Goal: Task Accomplishment & Management: Manage account settings

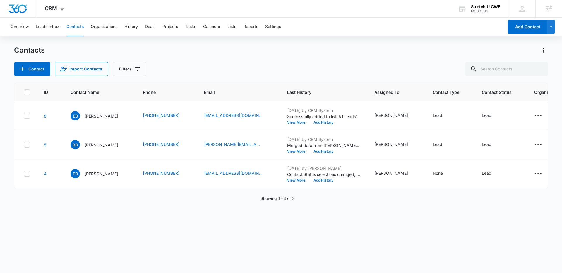
scroll to position [0, 20]
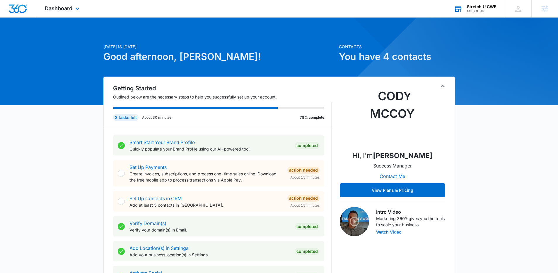
click at [486, 9] on div "M333096" at bounding box center [481, 11] width 29 height 4
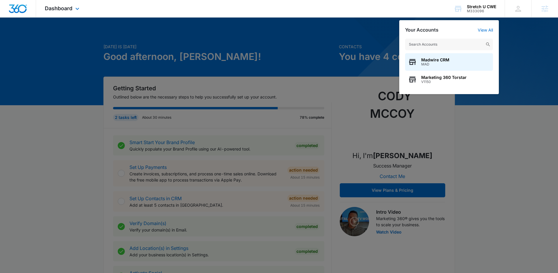
click at [104, 13] on div "Dashboard Apps Reputation Websites Forms CRM Email Social Payments POS Content …" at bounding box center [279, 9] width 558 height 18
click at [64, 12] on div "Dashboard Apps Reputation Websites Forms CRM Email Social Payments POS Content …" at bounding box center [63, 8] width 54 height 17
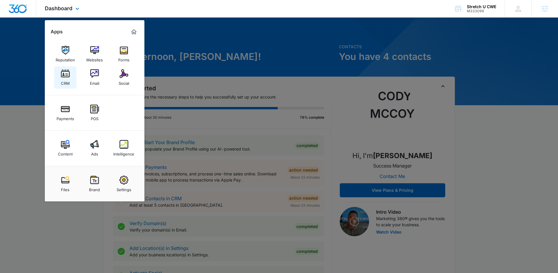
click at [70, 73] on link "CRM" at bounding box center [65, 77] width 22 height 22
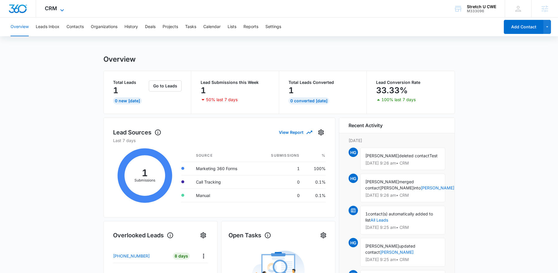
click at [59, 7] on icon at bounding box center [62, 10] width 7 height 7
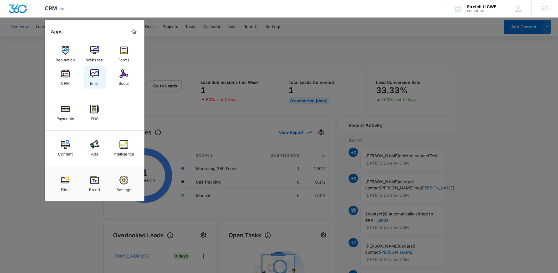
click at [97, 76] on img at bounding box center [94, 73] width 9 height 9
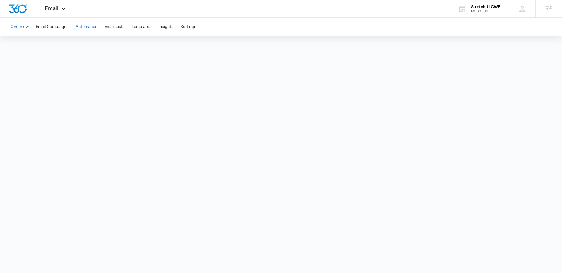
click at [86, 28] on button "Automation" at bounding box center [87, 27] width 22 height 19
click at [124, 28] on button "Email Lists" at bounding box center [115, 27] width 20 height 19
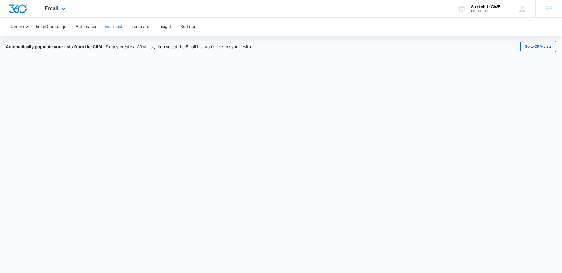
click at [62, 13] on div "Email Apps Reputation Websites Forms CRM Email Social Payments POS Content Ads …" at bounding box center [56, 8] width 40 height 17
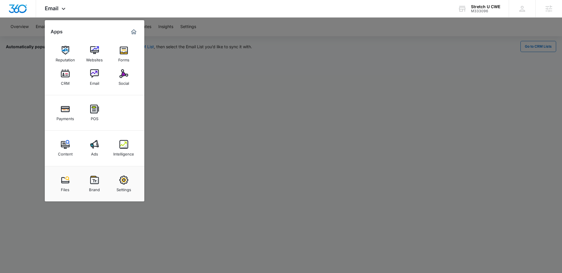
click at [257, 215] on div at bounding box center [281, 136] width 562 height 273
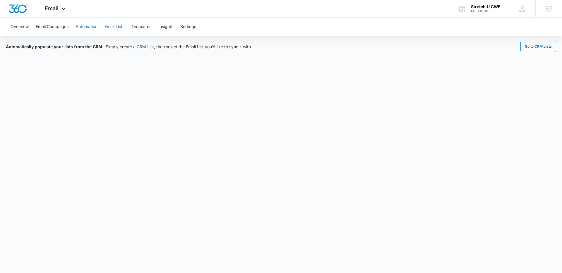
click at [78, 27] on button "Automation" at bounding box center [87, 27] width 22 height 19
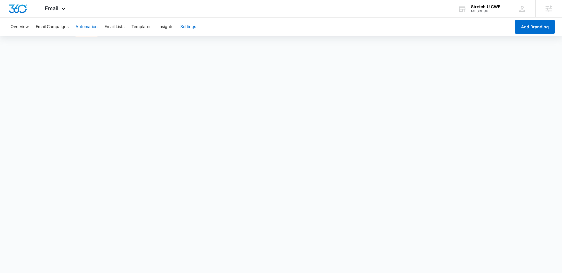
click at [193, 28] on button "Settings" at bounding box center [188, 27] width 16 height 19
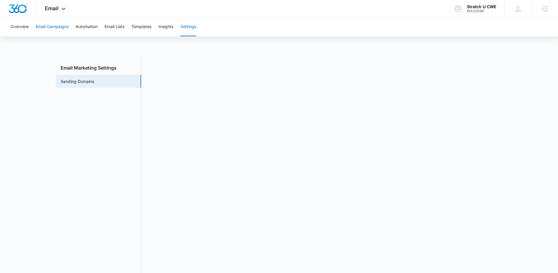
click at [50, 28] on button "Email Campaigns" at bounding box center [52, 27] width 33 height 19
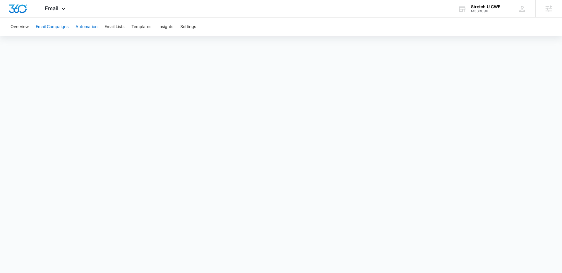
click at [90, 25] on button "Automation" at bounding box center [87, 27] width 22 height 19
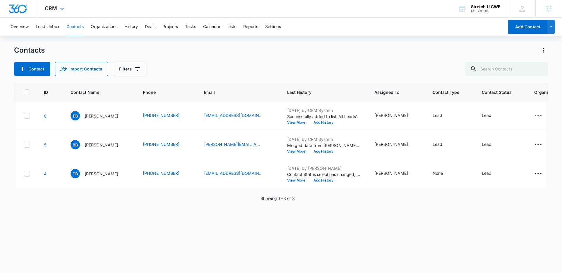
scroll to position [0, 20]
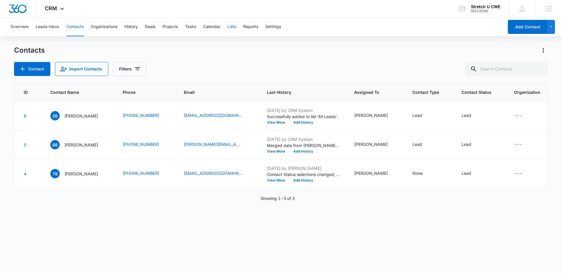
click at [230, 29] on button "Lists" at bounding box center [231, 27] width 9 height 19
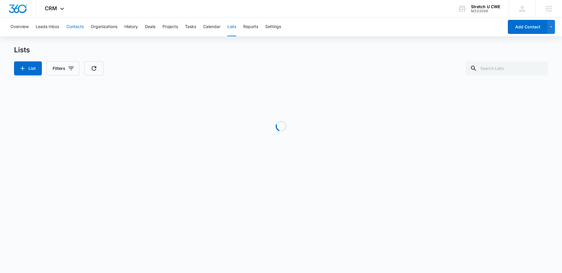
click at [71, 28] on button "Contacts" at bounding box center [74, 27] width 17 height 19
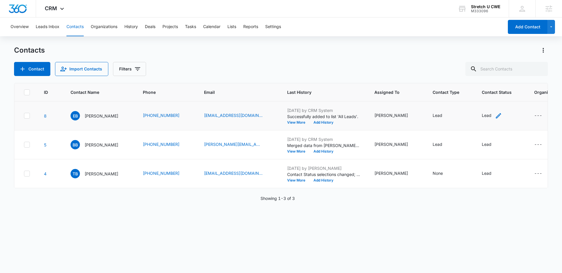
click at [495, 117] on icon "Contact Status - Lead - Select to Edit Field" at bounding box center [498, 115] width 7 height 7
click at [496, 115] on icon "Contact Status - Lead - Select to Edit Field" at bounding box center [498, 115] width 5 height 5
click at [483, 81] on div at bounding box center [484, 77] width 9 height 9
click at [209, 55] on div "Contacts" at bounding box center [281, 50] width 534 height 9
click at [271, 28] on button "Settings" at bounding box center [273, 27] width 16 height 19
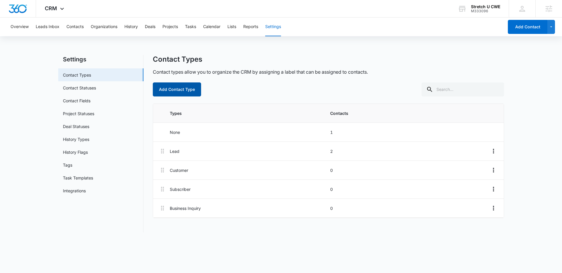
click at [170, 94] on button "Add Contact Type" at bounding box center [177, 90] width 48 height 14
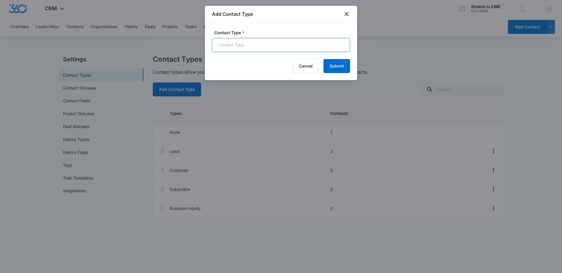
click at [241, 46] on input "Contact Type *" at bounding box center [281, 45] width 138 height 14
type input "Founding Member"
click at [275, 31] on label "Contact Type *" at bounding box center [283, 33] width 138 height 6
click at [275, 38] on input "Founding Member" at bounding box center [281, 45] width 138 height 14
drag, startPoint x: 336, startPoint y: 64, endPoint x: 331, endPoint y: 85, distance: 21.2
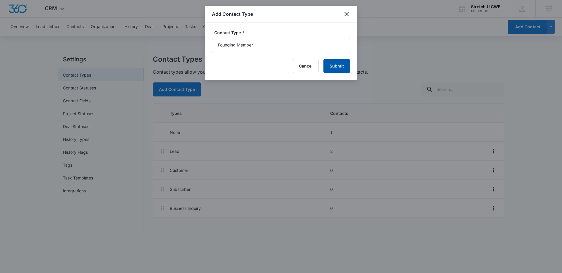
click at [336, 64] on button "Submit" at bounding box center [336, 66] width 27 height 14
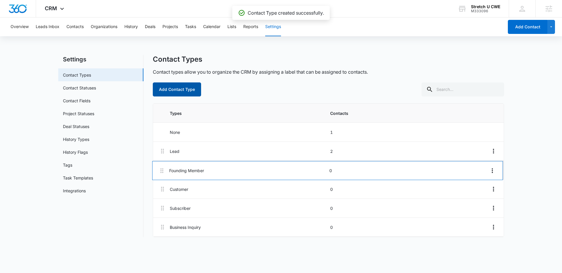
drag, startPoint x: 164, startPoint y: 230, endPoint x: 164, endPoint y: 167, distance: 62.9
click at [164, 167] on div "Lead 2 Customer 0 Subscriber 0 Business Inquiry 0 Founding Member 0" at bounding box center [328, 189] width 351 height 95
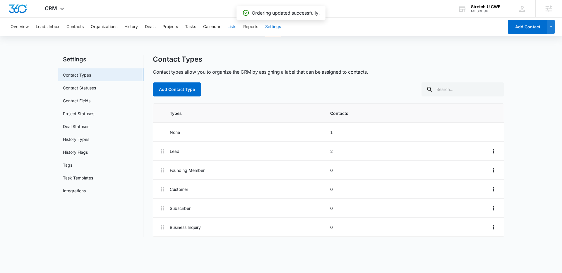
click at [232, 28] on button "Lists" at bounding box center [231, 27] width 9 height 19
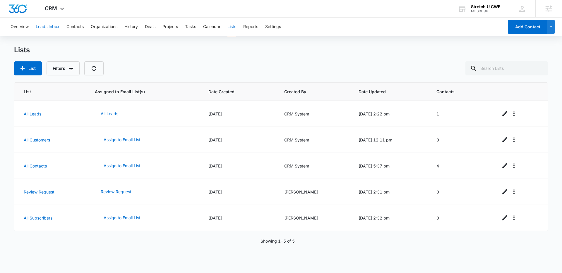
click at [41, 30] on button "Leads Inbox" at bounding box center [48, 27] width 24 height 19
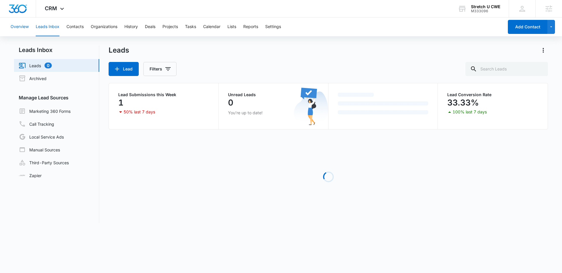
click at [27, 28] on button "Overview" at bounding box center [20, 27] width 18 height 19
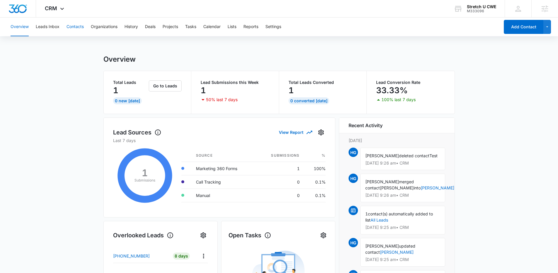
click at [78, 30] on button "Contacts" at bounding box center [74, 27] width 17 height 19
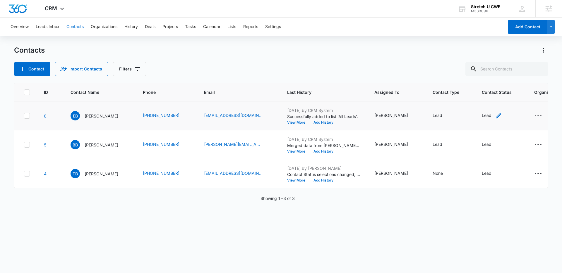
click at [495, 116] on icon "Contact Status - Lead - Select to Edit Field" at bounding box center [498, 115] width 7 height 7
click at [496, 116] on icon "Contact Status - Lead - Select to Edit Field" at bounding box center [498, 115] width 5 height 5
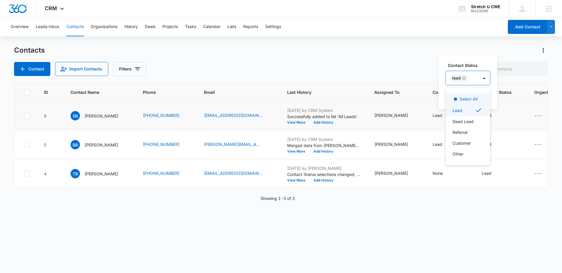
click at [479, 81] on div at bounding box center [484, 78] width 12 height 14
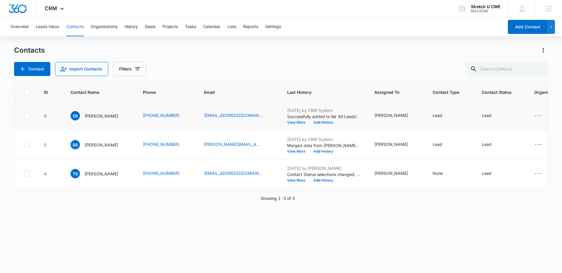
click at [433, 116] on div "Lead" at bounding box center [450, 115] width 35 height 7
click at [447, 115] on icon "Contact Type - Lead - Select to Edit Field" at bounding box center [449, 115] width 5 height 5
click at [434, 78] on div at bounding box center [434, 77] width 9 height 9
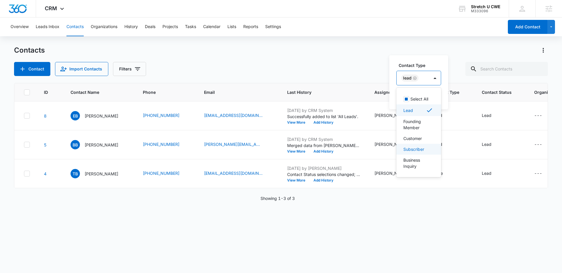
click at [378, 227] on div "ID Contact Name Phone Email Last History Assigned To Contact Type Contact Statu…" at bounding box center [281, 174] width 534 height 183
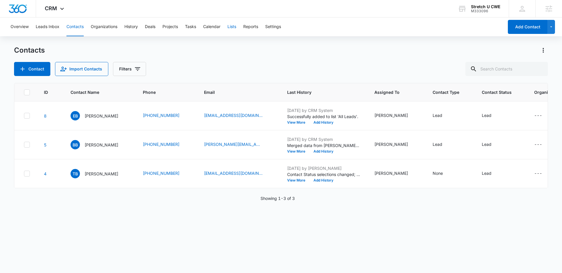
click at [235, 27] on button "Lists" at bounding box center [231, 27] width 9 height 19
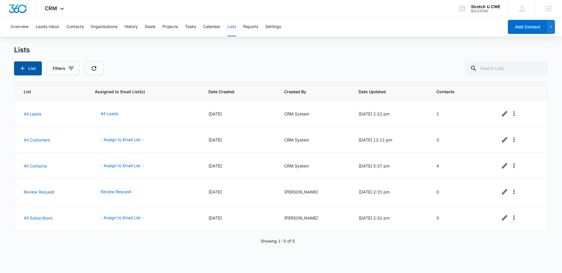
click at [26, 70] on icon "button" at bounding box center [22, 68] width 7 height 7
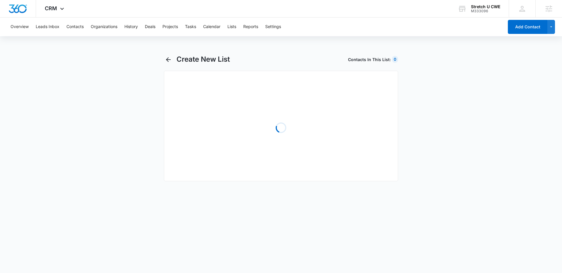
select select "31"
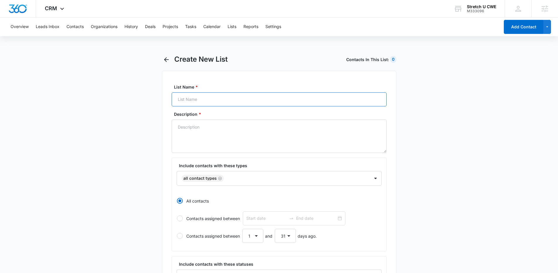
click at [225, 98] on input "List Name *" at bounding box center [279, 100] width 215 height 14
type input "Founding Members"
click at [129, 126] on main "Create New List Contacts In This List : 0 List Name * Founding Members Descript…" at bounding box center [279, 260] width 558 height 410
drag, startPoint x: 230, startPoint y: 101, endPoint x: 141, endPoint y: 99, distance: 88.7
click at [141, 99] on main "Create New List Contacts In This List : 0 List Name * Founding Members Descript…" at bounding box center [279, 260] width 558 height 410
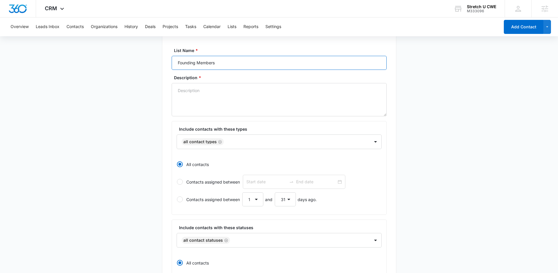
scroll to position [36, 0]
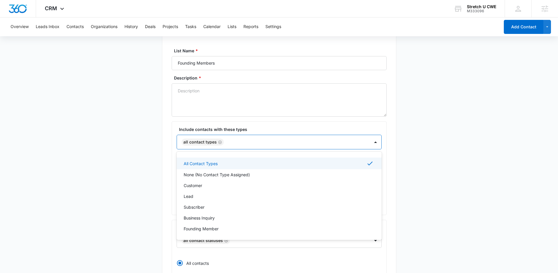
click at [250, 147] on div "All Contact Types" at bounding box center [273, 142] width 193 height 14
click at [211, 230] on p "Founding Member" at bounding box center [201, 229] width 35 height 6
click at [128, 179] on main "Create New List Contacts In This List : 0 List Name * Founding Members Descript…" at bounding box center [279, 224] width 558 height 410
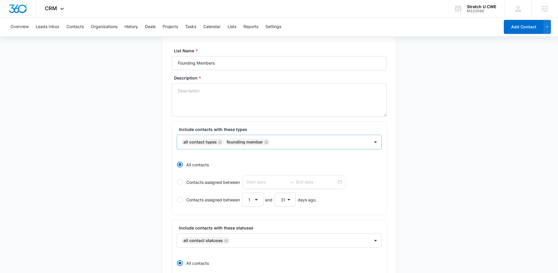
click at [218, 143] on icon "Remove All Contact Types" at bounding box center [220, 143] width 4 height 4
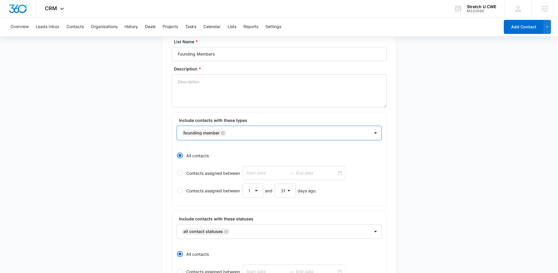
scroll to position [0, 0]
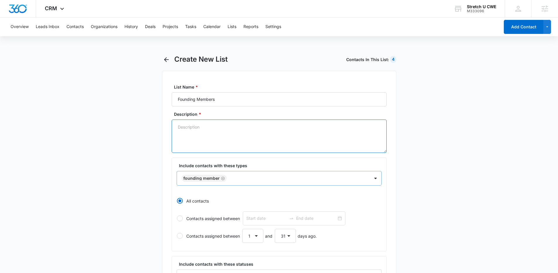
click at [207, 138] on textarea "Description *" at bounding box center [279, 136] width 215 height 33
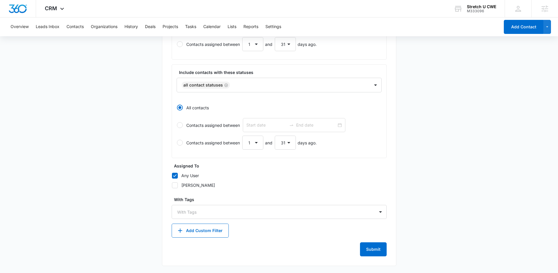
type textarea "Contact Type = Founding Member"
click at [366, 249] on button "Submit" at bounding box center [373, 250] width 27 height 14
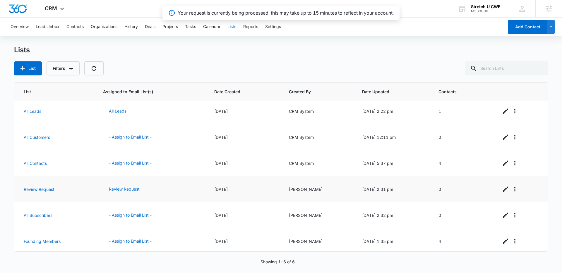
scroll to position [5, 0]
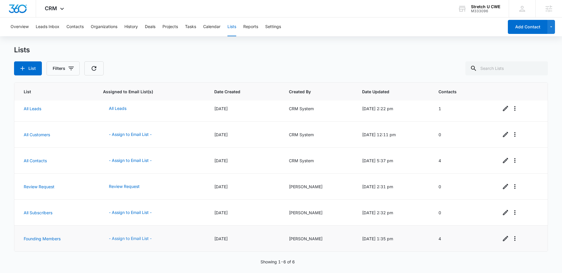
click at [142, 239] on button "- Assign to Email List -" at bounding box center [130, 239] width 54 height 14
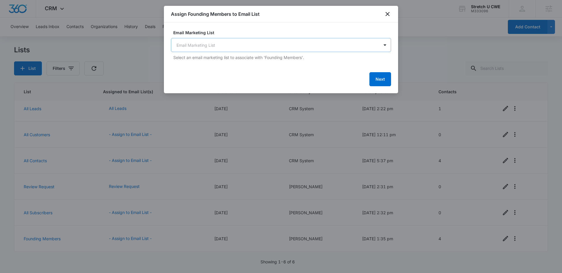
click at [237, 43] on body "CRM Apps Reputation Websites Forms CRM Email Social Payments POS Content Ads In…" at bounding box center [281, 136] width 562 height 273
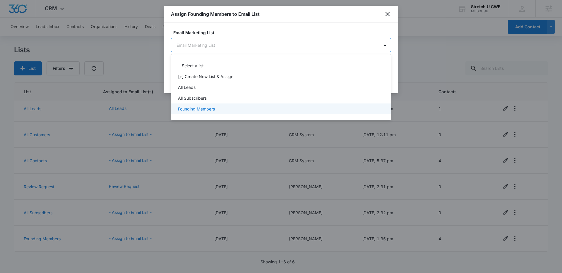
click at [206, 107] on p "Founding Members" at bounding box center [196, 109] width 37 height 6
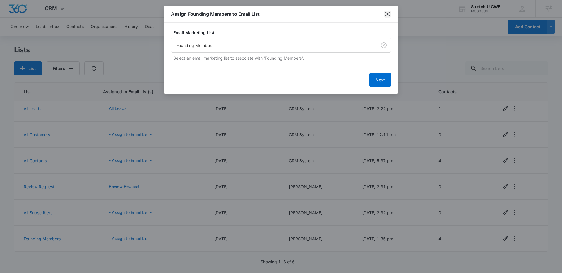
click at [385, 15] on icon "close" at bounding box center [387, 14] width 7 height 7
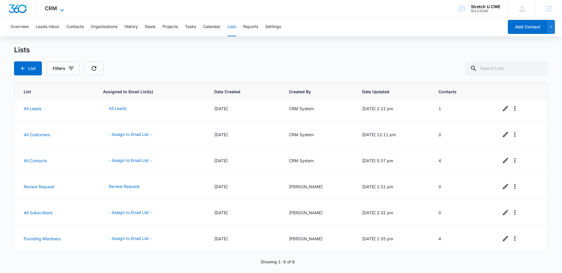
click at [51, 11] on span "CRM" at bounding box center [51, 8] width 12 height 6
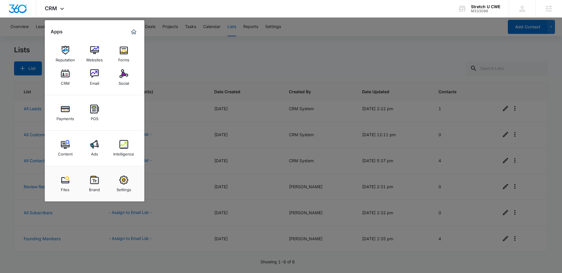
click at [180, 64] on div at bounding box center [281, 136] width 562 height 273
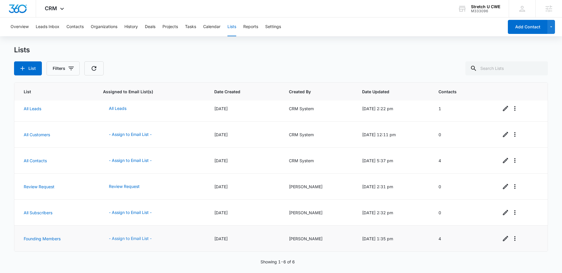
click at [133, 238] on button "- Assign to Email List -" at bounding box center [130, 239] width 54 height 14
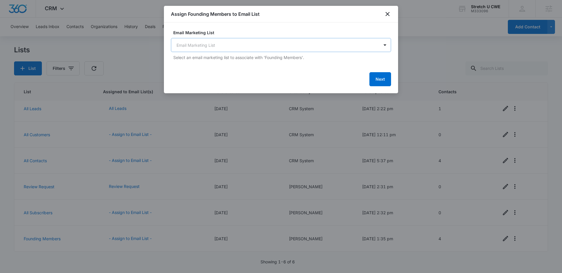
click at [227, 49] on body "CRM Apps Reputation Websites Forms CRM Email Social Payments POS Content Ads In…" at bounding box center [281, 136] width 562 height 273
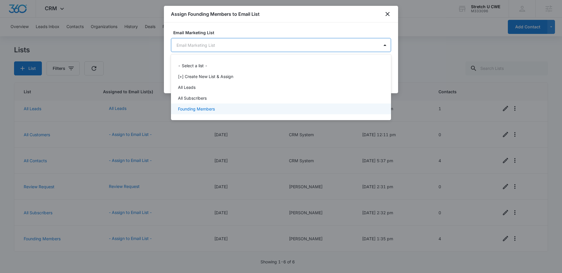
click at [215, 109] on p "Founding Members" at bounding box center [196, 109] width 37 height 6
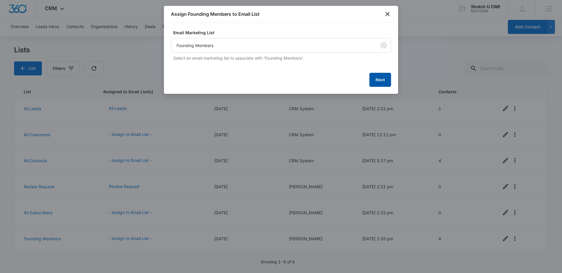
click at [376, 80] on button "Next" at bounding box center [380, 80] width 22 height 14
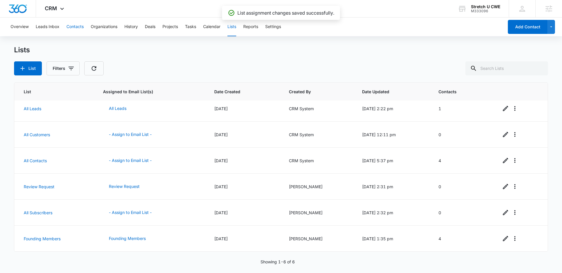
click at [73, 26] on button "Contacts" at bounding box center [74, 27] width 17 height 19
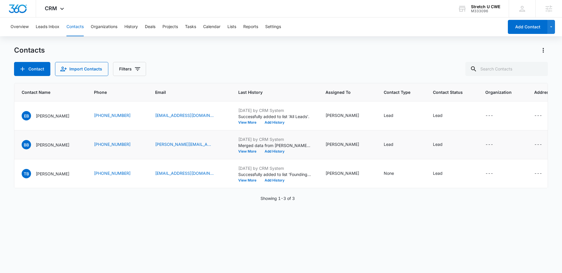
scroll to position [0, 30]
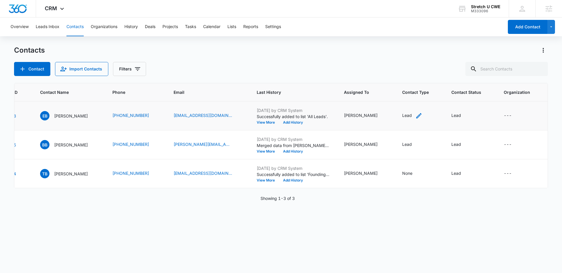
click at [416, 116] on icon "Contact Type - Lead - Select to Edit Field" at bounding box center [418, 115] width 5 height 5
click at [388, 220] on div "ID Contact Name Phone Email Last History Assigned To Contact Type Contact Statu…" at bounding box center [281, 174] width 534 height 183
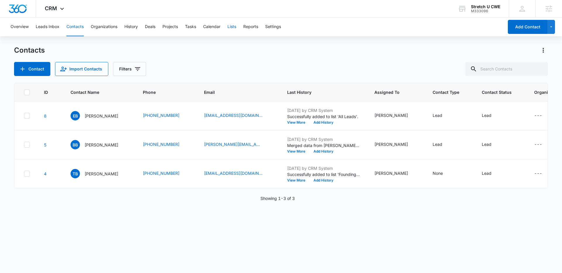
click at [235, 30] on button "Lists" at bounding box center [231, 27] width 9 height 19
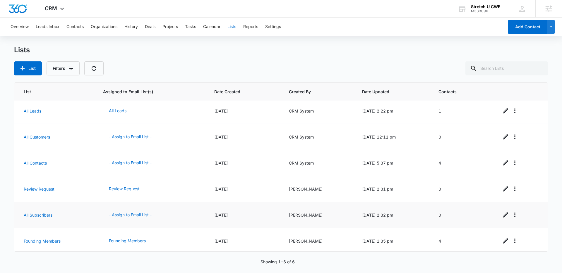
scroll to position [5, 0]
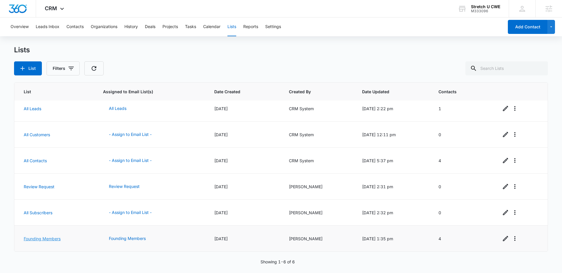
click at [39, 239] on link "Founding Members" at bounding box center [42, 239] width 37 height 5
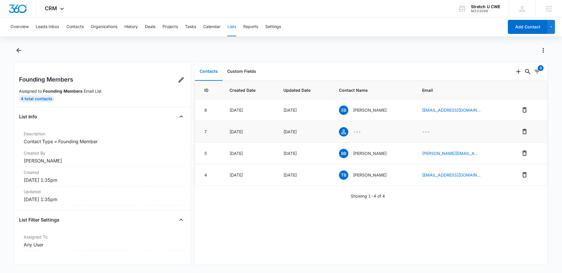
click at [346, 131] on icon at bounding box center [343, 132] width 5 height 5
click at [521, 133] on button "Remove" at bounding box center [524, 131] width 9 height 9
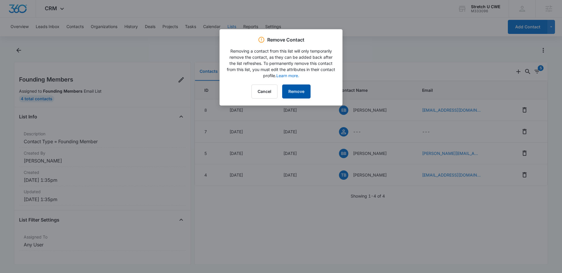
click at [304, 91] on button "Remove" at bounding box center [296, 92] width 28 height 14
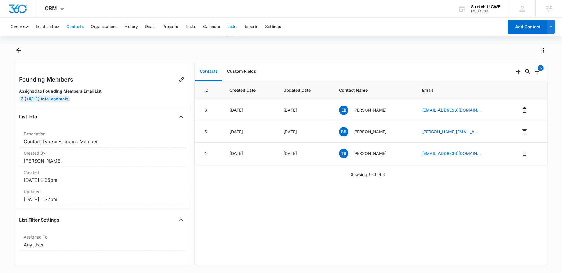
click at [72, 29] on button "Contacts" at bounding box center [74, 27] width 17 height 19
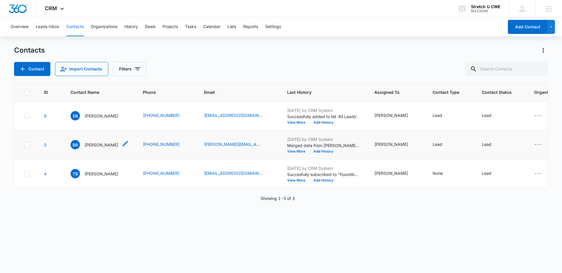
click at [92, 147] on p "[PERSON_NAME]" at bounding box center [102, 145] width 34 height 6
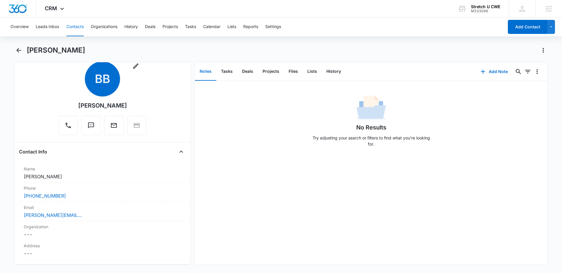
scroll to position [14, 0]
click at [237, 127] on div "No Results Try adjusting your search or filters to find what you’re looking for." at bounding box center [371, 123] width 353 height 58
click at [286, 140] on div "No Results Try adjusting your search or filters to find what you’re looking for." at bounding box center [371, 123] width 353 height 58
click at [234, 27] on button "Lists" at bounding box center [231, 27] width 9 height 19
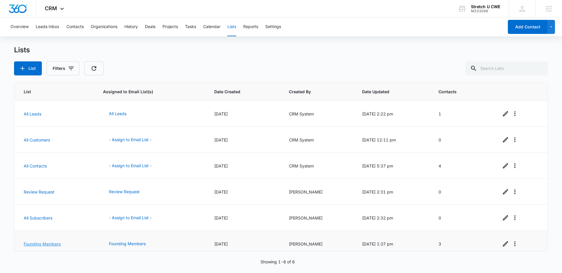
click at [41, 244] on link "Founding Members" at bounding box center [42, 244] width 37 height 5
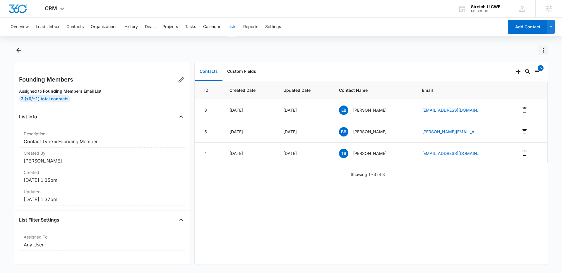
click at [544, 50] on icon "Actions" at bounding box center [543, 50] width 7 height 7
click at [509, 84] on div "View List Log" at bounding box center [517, 84] width 34 height 4
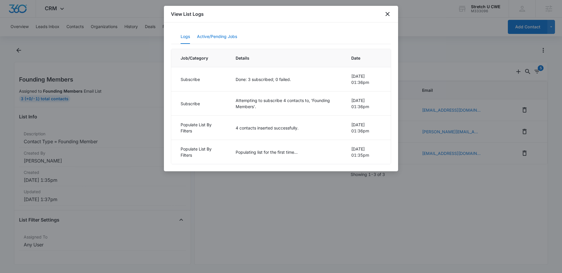
click at [217, 40] on button "Active/Pending Jobs" at bounding box center [217, 37] width 40 height 14
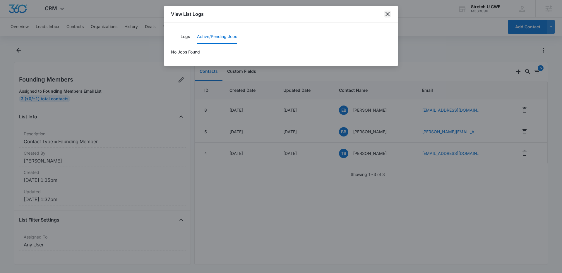
click at [386, 14] on icon "close" at bounding box center [387, 14] width 7 height 7
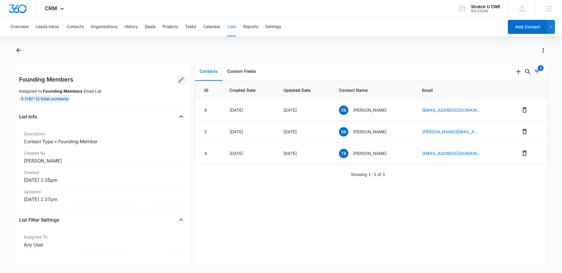
click at [181, 79] on link at bounding box center [181, 79] width 9 height 9
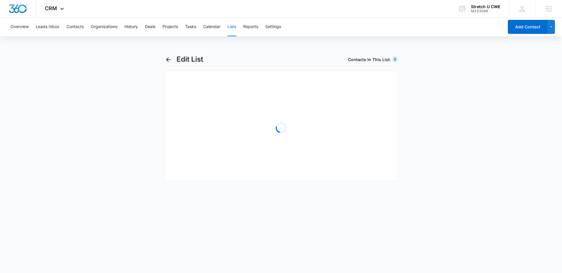
click at [177, 80] on div "Loading" at bounding box center [281, 126] width 234 height 111
select select "31"
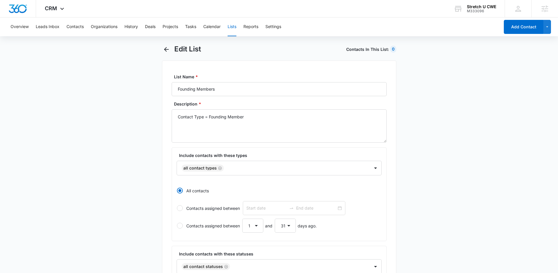
scroll to position [72, 0]
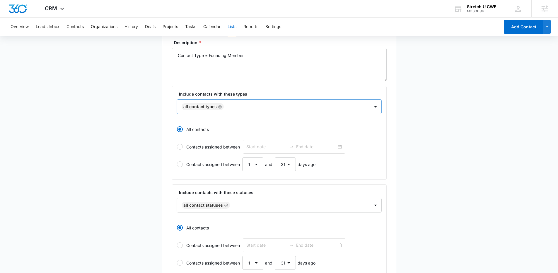
click at [219, 108] on icon "Remove All Contact Types" at bounding box center [220, 107] width 4 height 4
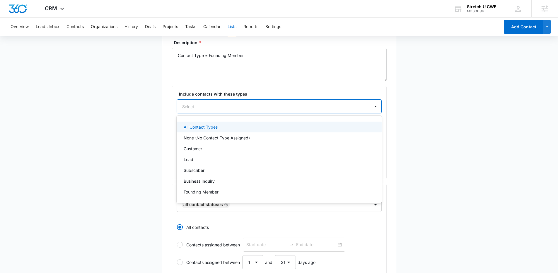
click at [218, 109] on div at bounding box center [272, 106] width 180 height 7
click at [200, 192] on p "Founding Member" at bounding box center [201, 192] width 35 height 6
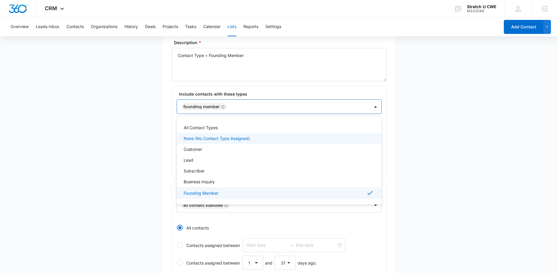
click at [401, 138] on main "Edit List Contacts In This List : 3 List Name * Founding Members Description * …" at bounding box center [279, 188] width 558 height 410
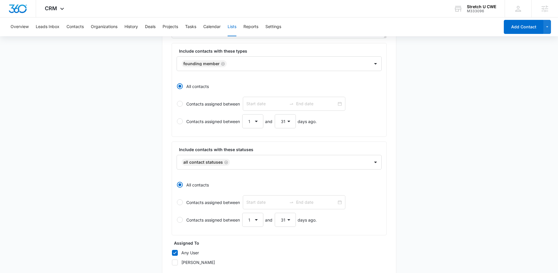
scroll to position [192, 0]
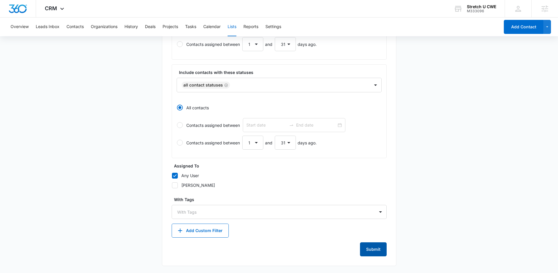
click at [376, 251] on button "Submit" at bounding box center [373, 250] width 27 height 14
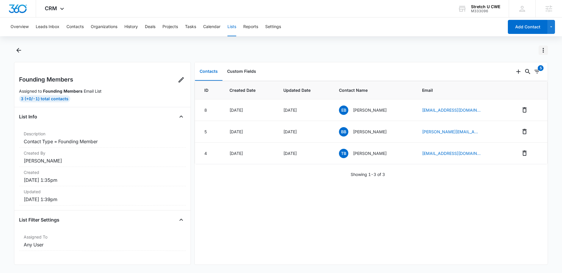
click at [544, 50] on icon "Actions" at bounding box center [543, 50] width 1 height 5
click at [512, 75] on div "Refresh List" at bounding box center [517, 75] width 34 height 4
click at [521, 110] on icon "Remove" at bounding box center [524, 110] width 7 height 7
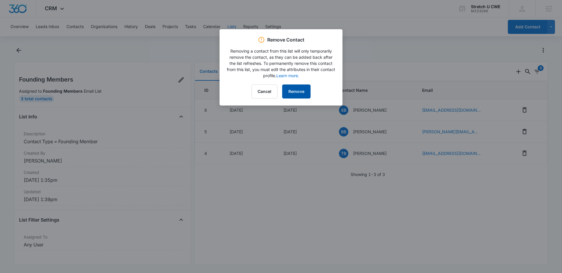
click at [300, 91] on button "Remove" at bounding box center [296, 92] width 28 height 14
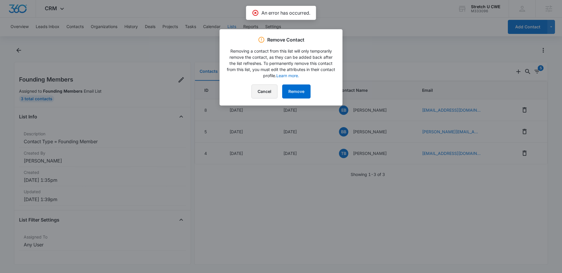
click at [257, 92] on button "Cancel" at bounding box center [264, 92] width 26 height 14
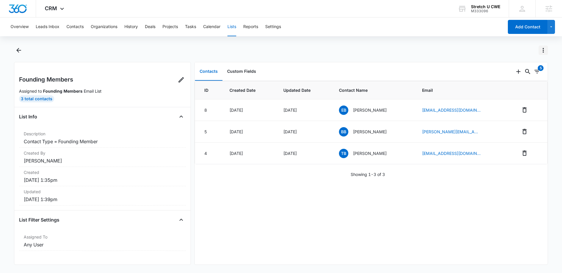
click at [544, 49] on icon "Actions" at bounding box center [543, 50] width 7 height 7
click at [507, 85] on div "View List Log" at bounding box center [517, 84] width 34 height 4
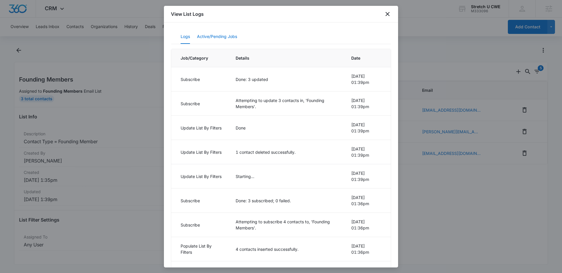
click at [206, 38] on button "Active/Pending Jobs" at bounding box center [217, 37] width 40 height 14
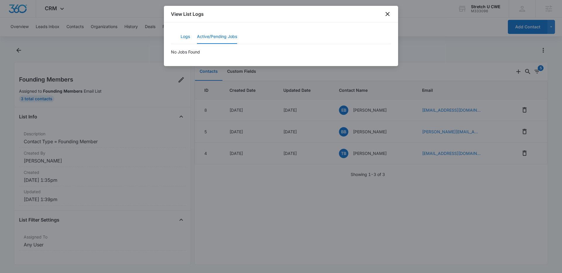
click at [183, 38] on button "Logs" at bounding box center [185, 37] width 9 height 14
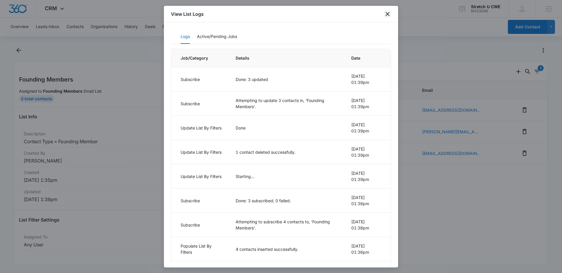
click at [390, 16] on icon "close" at bounding box center [387, 14] width 7 height 7
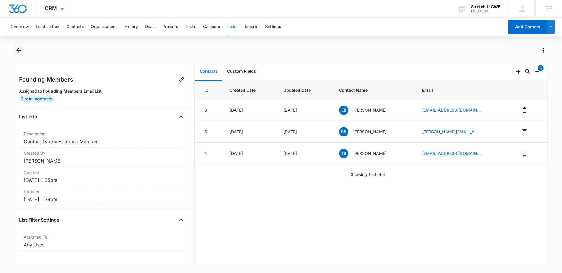
click at [16, 51] on icon "Back" at bounding box center [18, 50] width 7 height 7
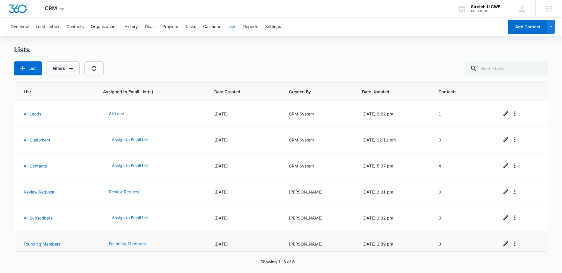
click at [138, 244] on button "Founding Members" at bounding box center [127, 244] width 49 height 14
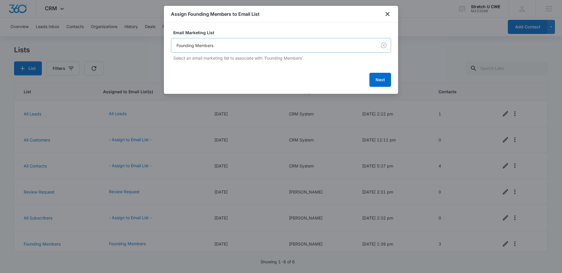
click at [227, 44] on body "CRM Apps Reputation Websites Forms CRM Email Social Payments POS Content Ads In…" at bounding box center [281, 136] width 562 height 273
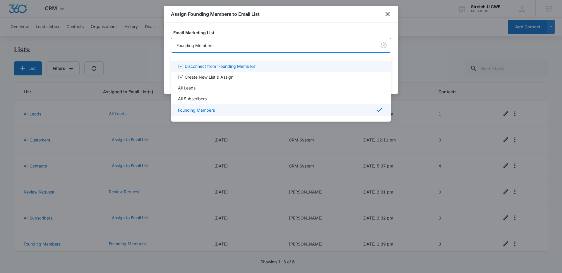
click at [223, 68] on p "[-] Disconnect from 'Founding Members'" at bounding box center [217, 66] width 78 height 6
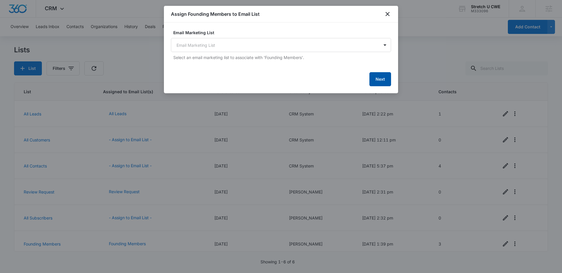
click at [379, 77] on button "Next" at bounding box center [380, 79] width 22 height 14
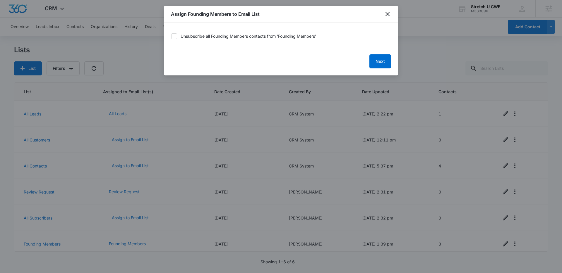
click at [205, 36] on div "Unsubscribe all Founding Members contacts from 'Founding Members'" at bounding box center [249, 36] width 136 height 6
click at [171, 36] on input "Unsubscribe all Founding Members contacts from 'Founding Members'" at bounding box center [171, 36] width 0 height 0
checkbox input "true"
click at [377, 58] on button "Next" at bounding box center [380, 61] width 22 height 14
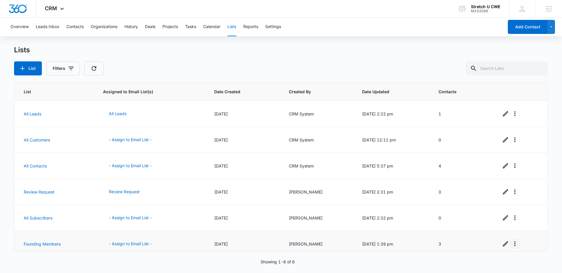
click at [511, 245] on icon "Overflow Menu" at bounding box center [514, 244] width 7 height 7
click at [519, 226] on div "Delete List" at bounding box center [528, 228] width 26 height 4
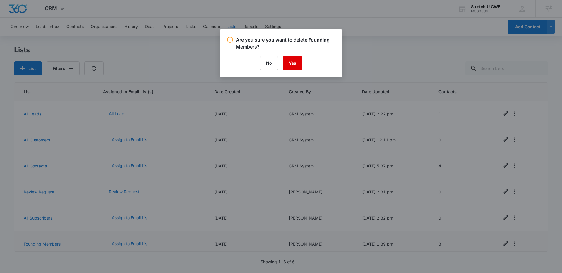
click at [294, 60] on button "Yes" at bounding box center [293, 63] width 20 height 14
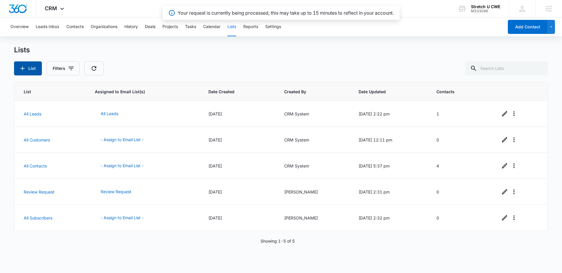
click at [28, 68] on button "List" at bounding box center [28, 68] width 28 height 14
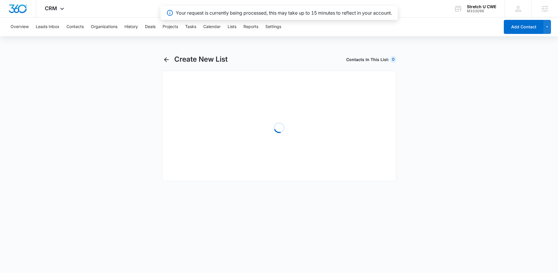
select select "31"
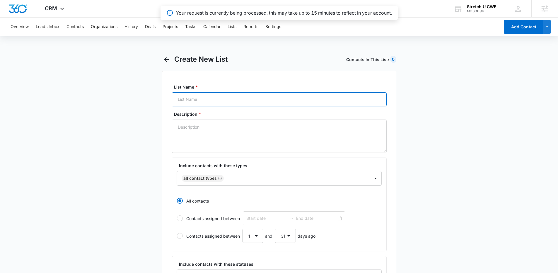
click at [221, 99] on input "List Name *" at bounding box center [279, 100] width 215 height 14
type input "Founding Members"
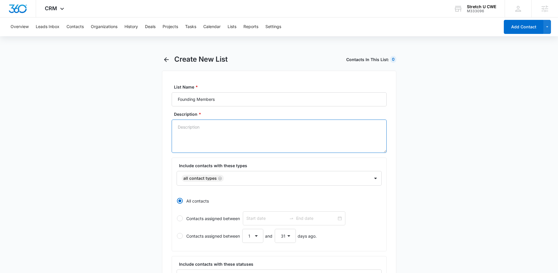
click at [195, 130] on textarea "Description *" at bounding box center [279, 136] width 215 height 33
type textarea "Contact Type = Founding Members"
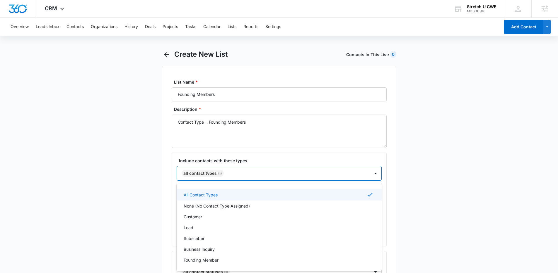
click at [247, 180] on div "All Contact Types" at bounding box center [273, 174] width 193 height 14
click at [205, 259] on p "Founding Member" at bounding box center [201, 260] width 35 height 6
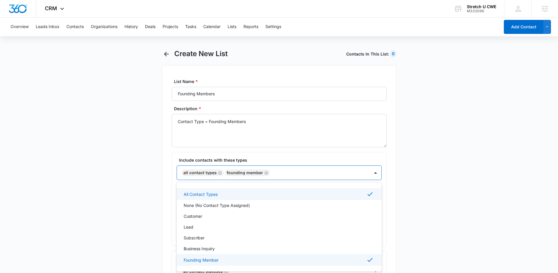
click at [219, 172] on icon "Remove All Contact Types" at bounding box center [220, 173] width 4 height 4
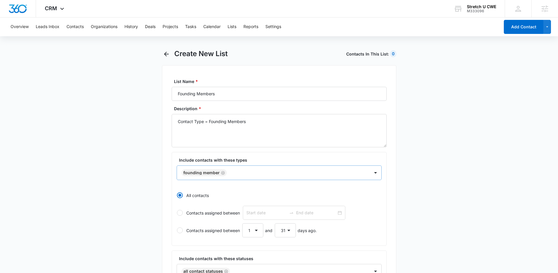
click at [138, 172] on main "Create New List Contacts In This List : 0 List Name * Founding Members Descript…" at bounding box center [279, 254] width 558 height 410
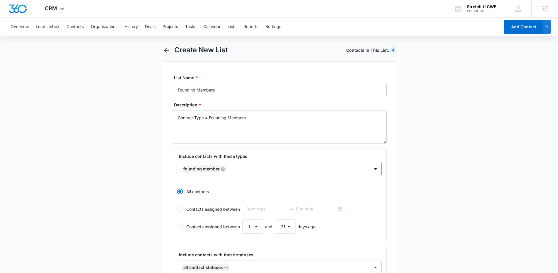
scroll to position [15, 0]
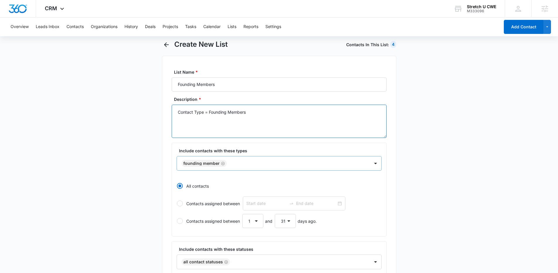
click at [263, 122] on textarea "Contact Type = Founding Members" at bounding box center [279, 121] width 215 height 33
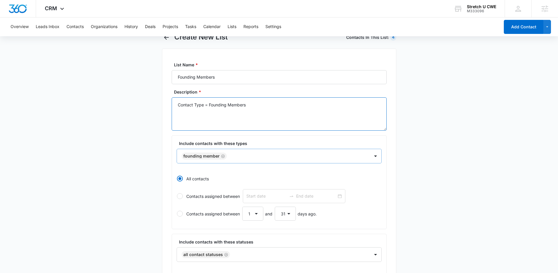
scroll to position [0, 0]
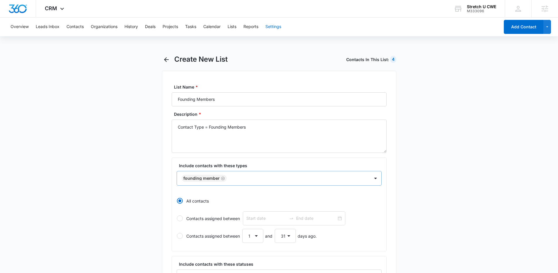
click at [277, 25] on button "Settings" at bounding box center [273, 27] width 16 height 19
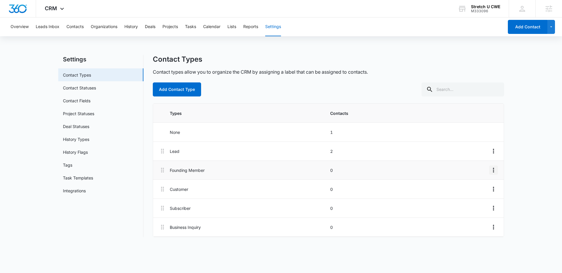
click at [494, 172] on icon "Overflow Menu" at bounding box center [493, 170] width 7 height 7
click at [493, 171] on icon "Overflow Menu" at bounding box center [493, 170] width 7 height 7
click at [183, 172] on p "Founding Member" at bounding box center [248, 170] width 157 height 6
click at [80, 88] on link "Contact Statuses" at bounding box center [79, 88] width 33 height 6
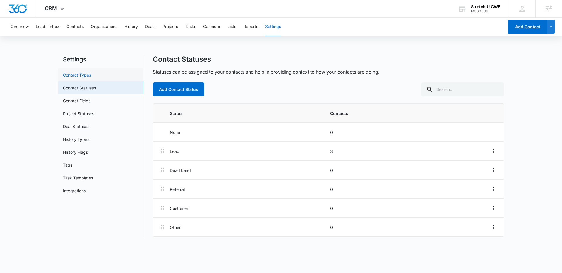
click at [72, 76] on link "Contact Types" at bounding box center [77, 75] width 28 height 6
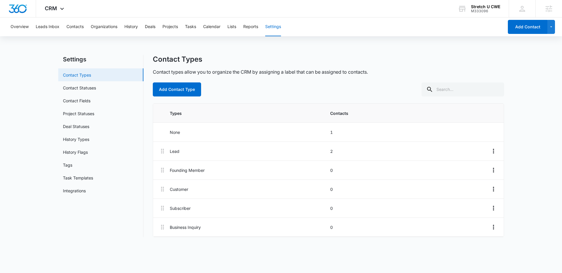
click at [81, 73] on link "Contact Types" at bounding box center [77, 75] width 28 height 6
click at [236, 25] on button "Lists" at bounding box center [231, 27] width 9 height 19
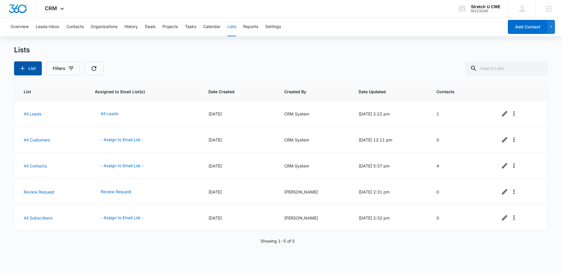
click at [25, 70] on icon "button" at bounding box center [22, 68] width 7 height 7
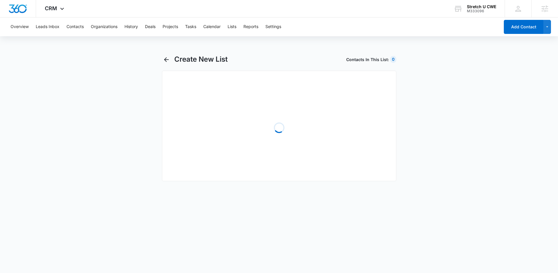
select select "31"
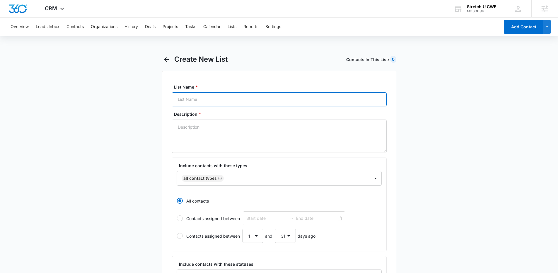
click at [188, 101] on input "List Name *" at bounding box center [279, 100] width 215 height 14
type input "Founding Members"
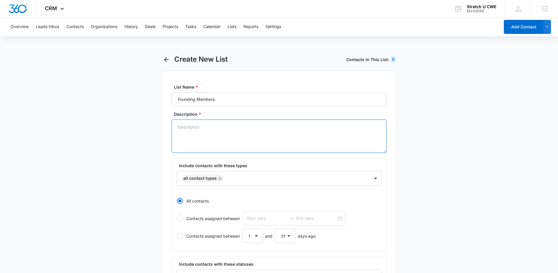
click at [202, 132] on textarea "Description *" at bounding box center [279, 136] width 215 height 33
click at [219, 179] on icon "Remove All Contact Types" at bounding box center [220, 179] width 4 height 4
type textarea "Contact Type = "Founding Members""
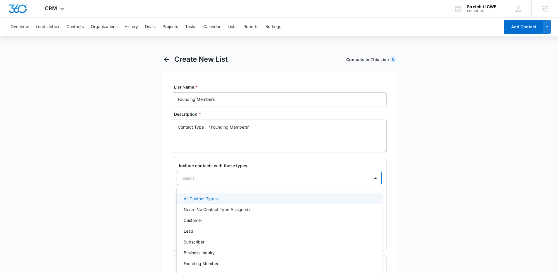
scroll to position [4, 0]
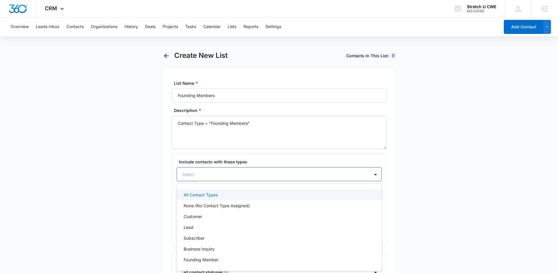
click at [207, 179] on div "Select" at bounding box center [273, 174] width 193 height 13
click at [196, 217] on p "Customer" at bounding box center [193, 216] width 18 height 6
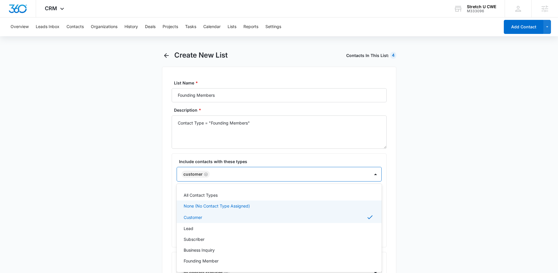
click at [138, 188] on main "Create New List Contacts In This List : 4 List Name * Founding Members Descript…" at bounding box center [279, 256] width 558 height 410
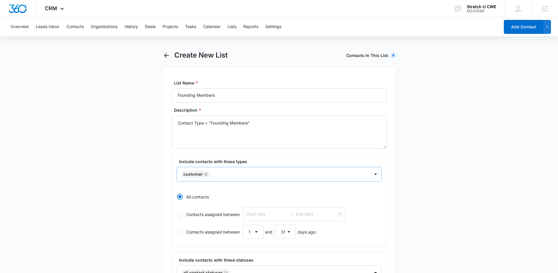
click at [206, 176] on icon "Remove Customer" at bounding box center [206, 175] width 4 height 4
click at [206, 176] on div at bounding box center [272, 174] width 180 height 7
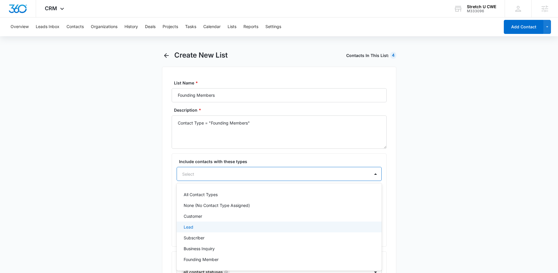
click at [199, 227] on div "Lead" at bounding box center [279, 227] width 190 height 6
click at [195, 174] on icon "Remove Lead" at bounding box center [195, 175] width 4 height 4
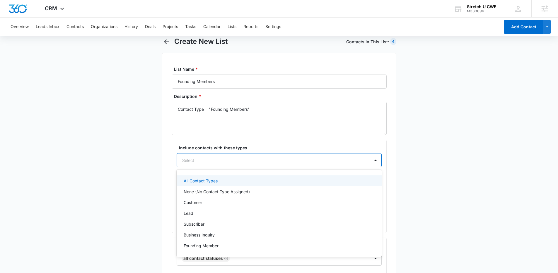
scroll to position [48, 0]
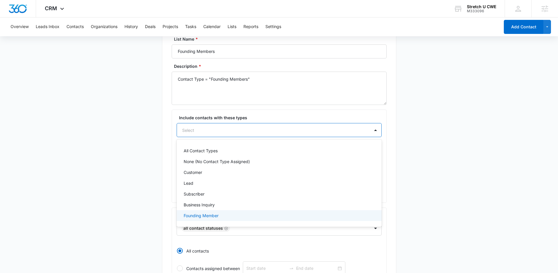
click at [209, 216] on p "Founding Member" at bounding box center [201, 216] width 35 height 6
click at [424, 152] on main "Create New List Contacts In This List : 4 List Name * Founding Members Descript…" at bounding box center [279, 212] width 558 height 410
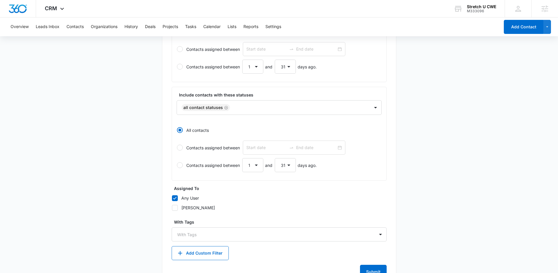
scroll to position [192, 0]
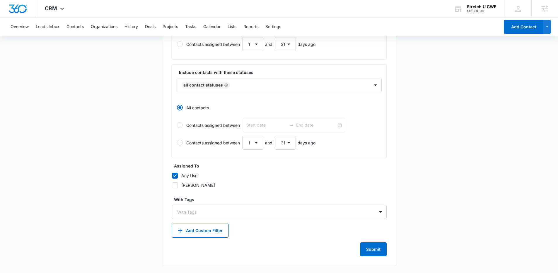
click at [176, 177] on icon at bounding box center [174, 175] width 5 height 5
click at [172, 176] on input "Any User" at bounding box center [172, 176] width 0 height 0
checkbox input "false"
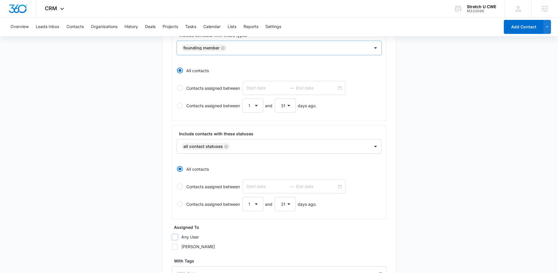
scroll to position [191, 0]
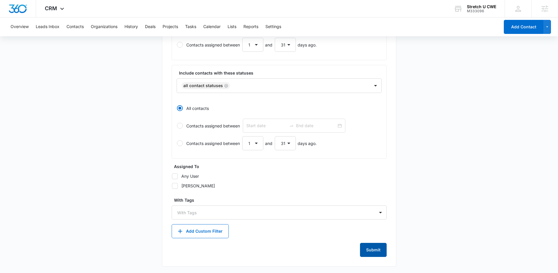
click at [377, 255] on button "Submit" at bounding box center [373, 250] width 27 height 14
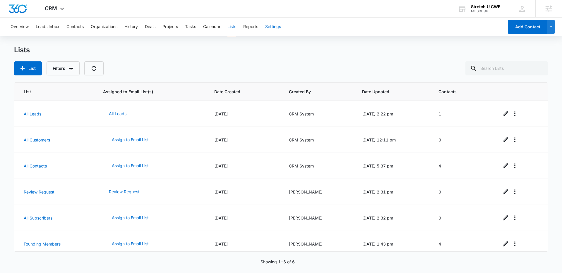
click at [271, 28] on button "Settings" at bounding box center [273, 27] width 16 height 19
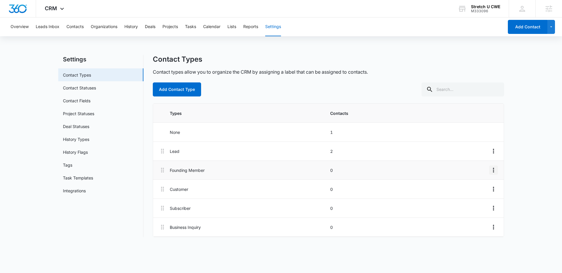
click at [494, 171] on icon "Overflow Menu" at bounding box center [493, 170] width 7 height 7
click at [476, 196] on div "Delete" at bounding box center [477, 196] width 12 height 4
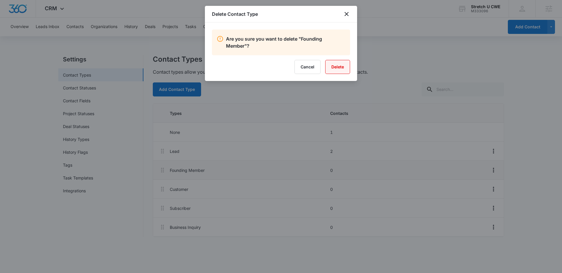
click at [338, 63] on button "Delete" at bounding box center [337, 67] width 25 height 14
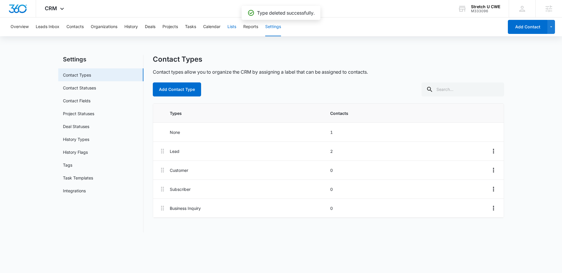
click at [231, 28] on button "Lists" at bounding box center [231, 27] width 9 height 19
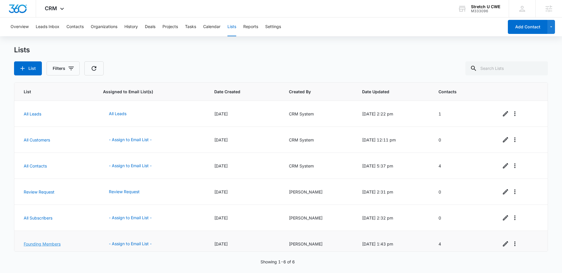
click at [42, 243] on link "Founding Members" at bounding box center [42, 244] width 37 height 5
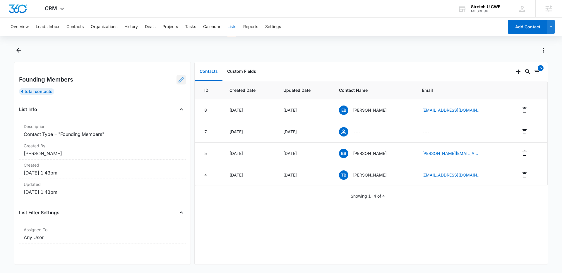
click at [178, 80] on icon at bounding box center [181, 79] width 7 height 7
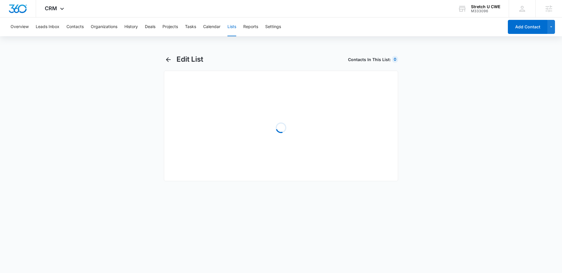
select select "31"
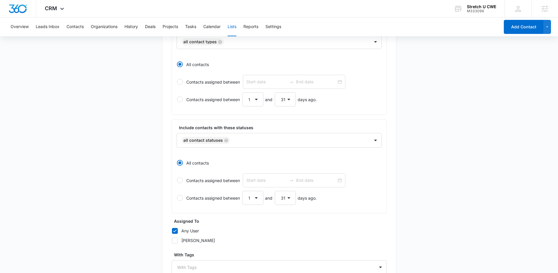
scroll to position [192, 0]
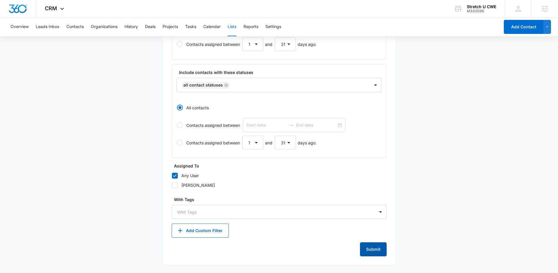
click at [371, 251] on button "Submit" at bounding box center [373, 250] width 27 height 14
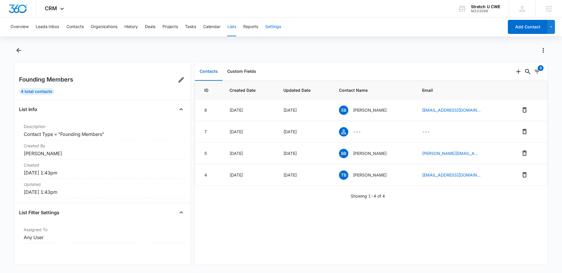
click at [271, 29] on button "Settings" at bounding box center [273, 27] width 16 height 19
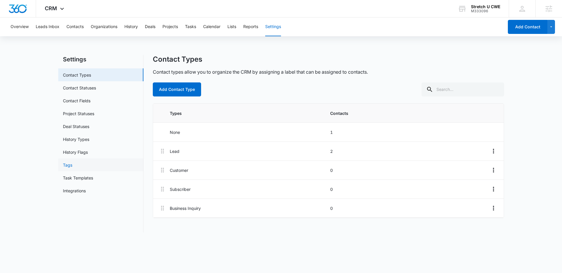
click at [66, 165] on link "Tags" at bounding box center [67, 165] width 9 height 6
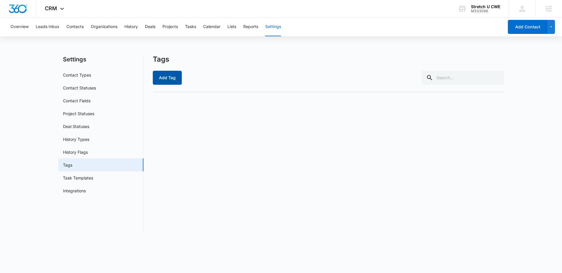
click at [166, 78] on button "Add Tag" at bounding box center [167, 78] width 29 height 14
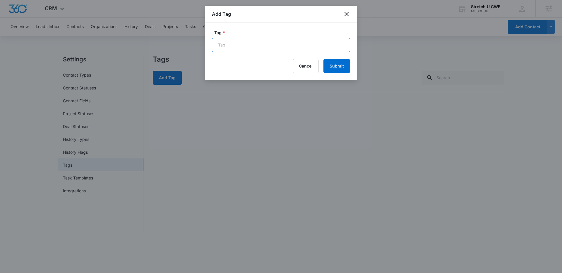
click at [239, 45] on input "Tag *" at bounding box center [281, 45] width 138 height 14
type input "Founding Member"
click at [326, 66] on button "Submit" at bounding box center [336, 66] width 27 height 14
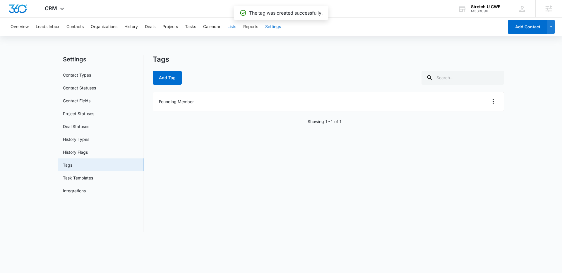
click at [234, 26] on button "Lists" at bounding box center [231, 27] width 9 height 19
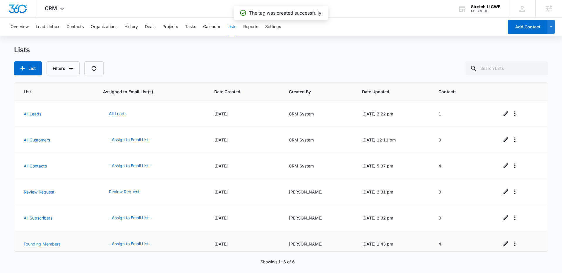
click at [47, 243] on link "Founding Members" at bounding box center [42, 244] width 37 height 5
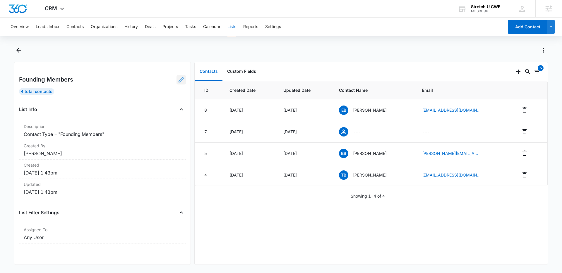
click at [179, 81] on icon at bounding box center [181, 79] width 5 height 5
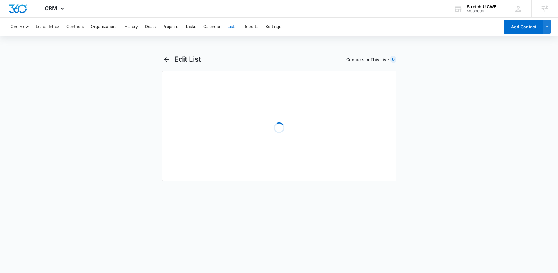
select select "31"
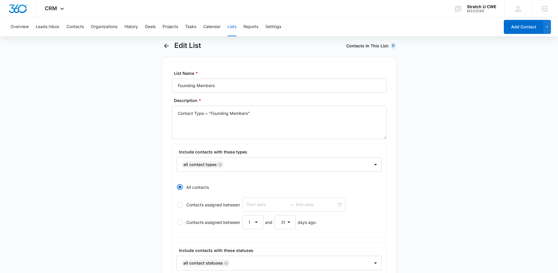
scroll to position [22, 0]
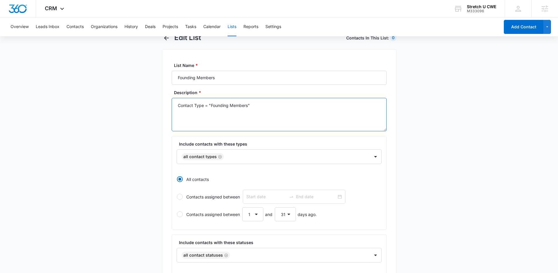
click at [200, 106] on textarea "Contact Type = "Founding Members"" at bounding box center [279, 114] width 215 height 33
drag, startPoint x: 202, startPoint y: 107, endPoint x: 163, endPoint y: 108, distance: 38.9
click at [163, 108] on div "List Name * Founding Members Description * Contact Type = "Founding Members" In…" at bounding box center [279, 243] width 234 height 388
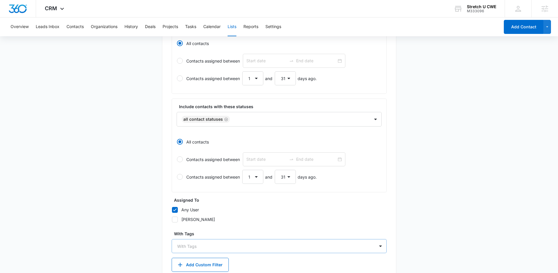
type textarea "Tag = "Founding Members""
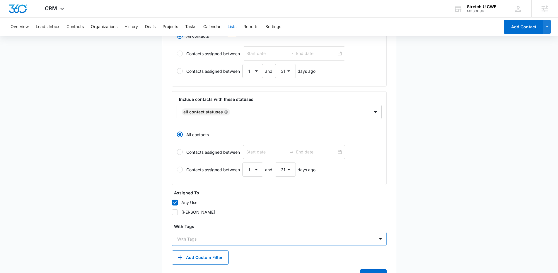
click at [192, 246] on div "With Tags" at bounding box center [279, 239] width 215 height 14
type input "foun"
click at [200, 259] on p "Founding Member" at bounding box center [196, 260] width 35 height 6
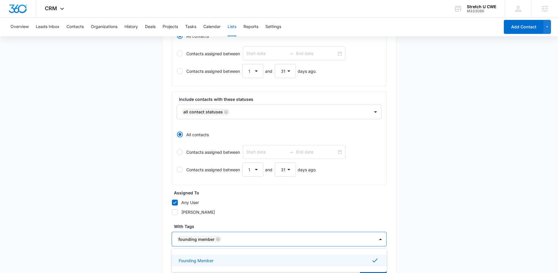
scroll to position [193, 0]
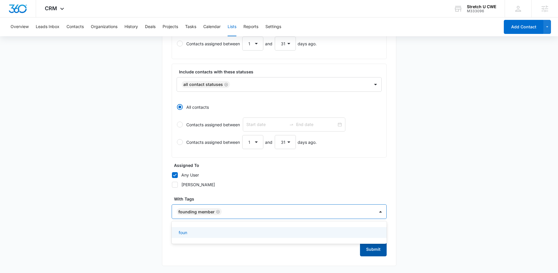
click at [372, 249] on button "Submit" at bounding box center [373, 250] width 27 height 14
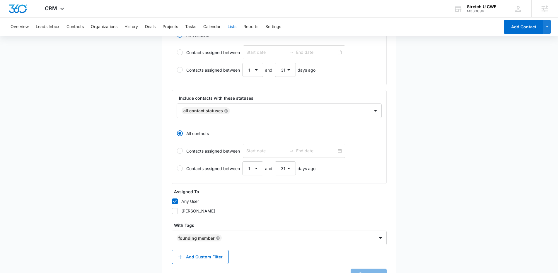
scroll to position [0, 0]
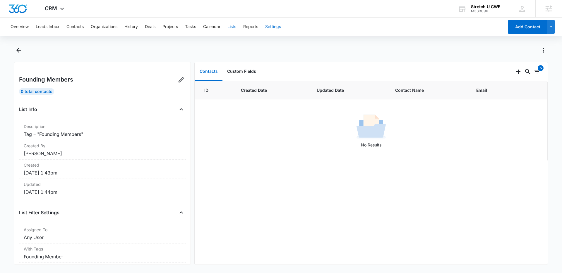
click at [275, 27] on button "Settings" at bounding box center [273, 27] width 16 height 19
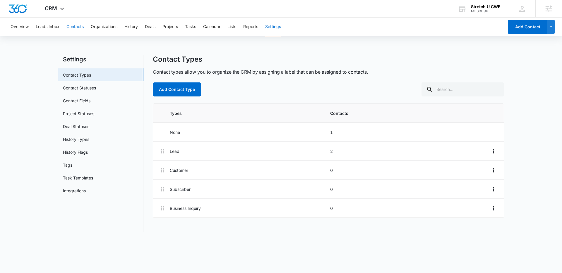
click at [76, 26] on button "Contacts" at bounding box center [74, 27] width 17 height 19
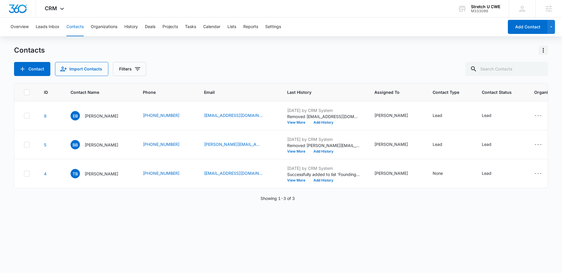
click at [543, 51] on icon "Actions" at bounding box center [543, 50] width 7 height 7
click at [510, 66] on div "Choose Columns" at bounding box center [514, 67] width 39 height 4
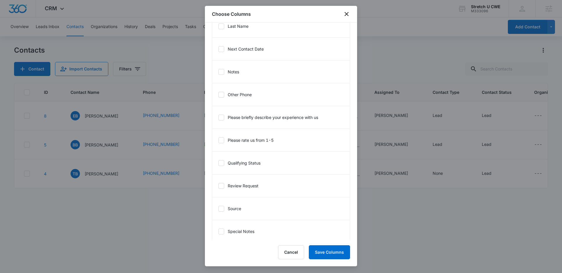
scroll to position [495, 0]
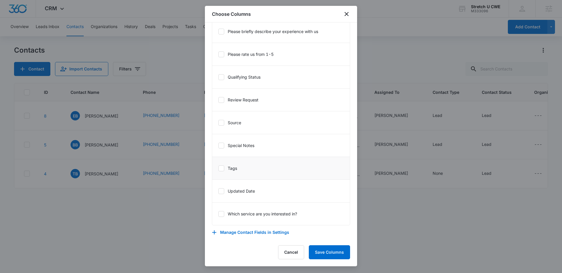
click at [222, 167] on icon at bounding box center [221, 168] width 5 height 5
click at [218, 168] on input "Tags" at bounding box center [218, 168] width 0 height 0
click at [327, 256] on button "Save Columns" at bounding box center [329, 253] width 41 height 14
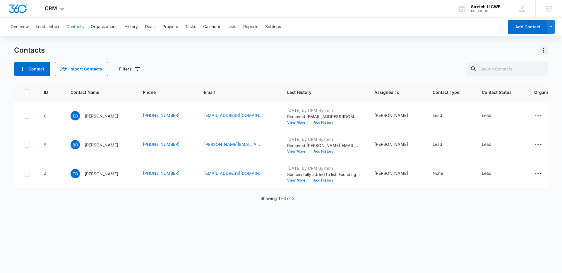
click at [542, 51] on icon "Actions" at bounding box center [543, 50] width 7 height 7
click at [506, 68] on div "Choose Columns" at bounding box center [514, 67] width 39 height 4
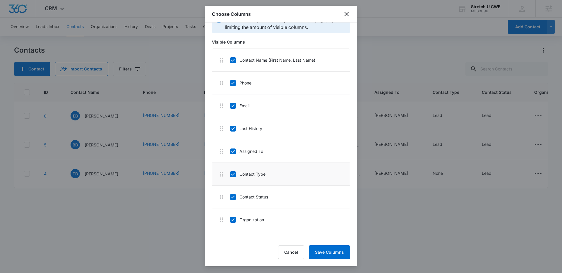
scroll to position [55, 0]
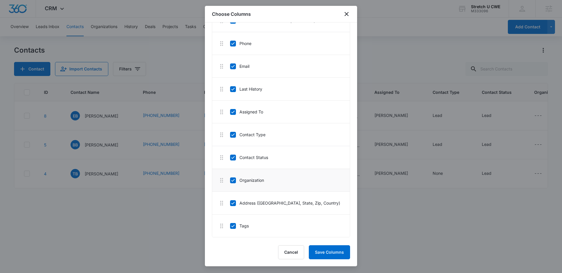
click at [233, 181] on icon at bounding box center [233, 180] width 4 height 3
click at [230, 181] on input "Organization" at bounding box center [230, 180] width 0 height 0
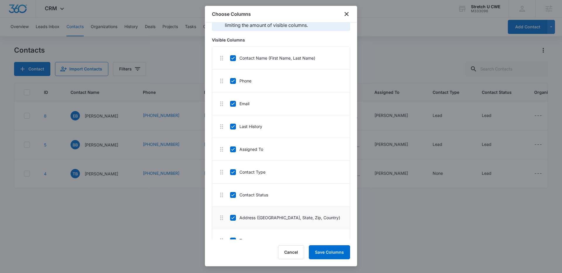
scroll to position [0, 0]
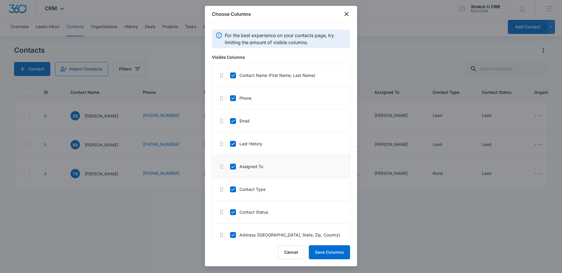
click at [234, 168] on icon at bounding box center [232, 166] width 5 height 5
click at [230, 167] on input "Assigned To" at bounding box center [230, 167] width 0 height 0
click at [325, 254] on button "Save Columns" at bounding box center [329, 253] width 41 height 14
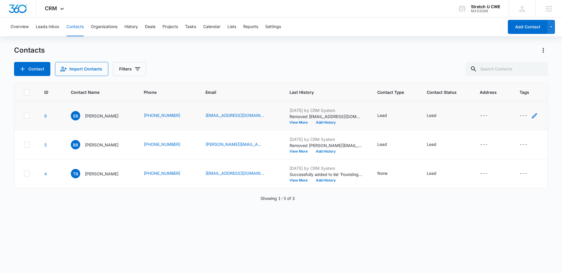
click at [520, 117] on div "---" at bounding box center [524, 115] width 8 height 7
click at [523, 81] on div at bounding box center [523, 78] width 9 height 9
type input "foun"
click at [516, 101] on p "Founding Member" at bounding box center [515, 102] width 13 height 12
click at [499, 93] on div "Tags option Founding Member, selected. foun, 1 of 1. 1 result available. Use Up…" at bounding box center [535, 82] width 80 height 54
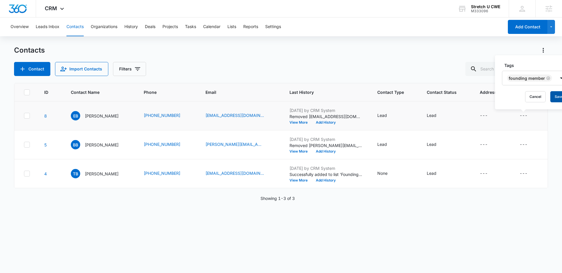
click at [555, 97] on button "Save" at bounding box center [558, 96] width 17 height 11
click at [232, 27] on button "Lists" at bounding box center [231, 27] width 9 height 19
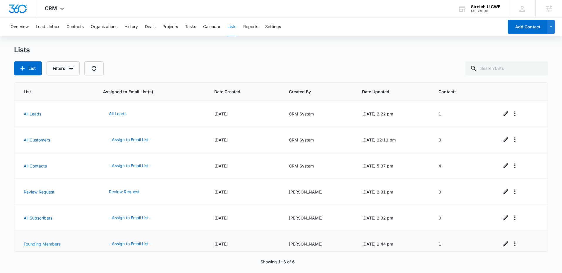
click at [46, 244] on link "Founding Members" at bounding box center [42, 244] width 37 height 5
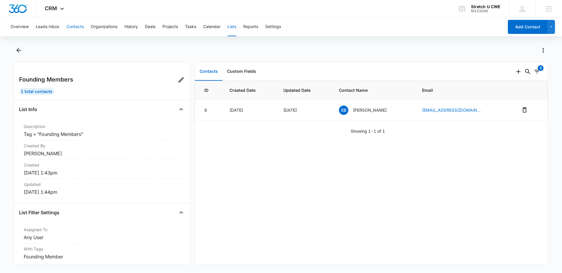
click at [69, 27] on button "Contacts" at bounding box center [74, 27] width 17 height 19
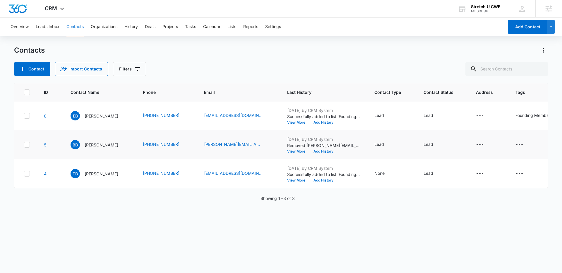
click at [25, 145] on icon at bounding box center [26, 144] width 5 height 5
click at [24, 145] on input "checkbox" at bounding box center [24, 145] width 0 height 0
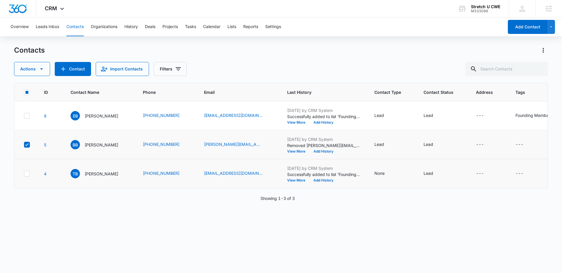
click at [26, 175] on icon at bounding box center [26, 173] width 5 height 5
click at [24, 174] on input "checkbox" at bounding box center [24, 174] width 0 height 0
click at [43, 69] on icon "button" at bounding box center [41, 69] width 7 height 7
click at [515, 141] on td "---" at bounding box center [540, 145] width 62 height 29
click at [527, 145] on icon "Tags - - Select to Edit Field" at bounding box center [530, 144] width 7 height 7
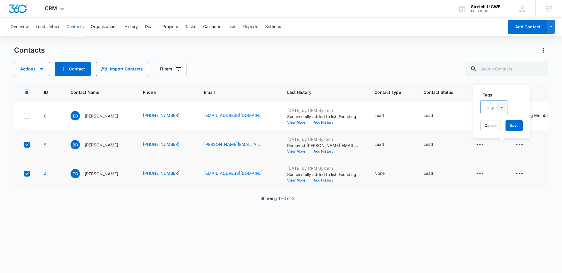
click at [502, 106] on div at bounding box center [501, 107] width 9 height 9
click at [270, 27] on button "Settings" at bounding box center [273, 27] width 16 height 19
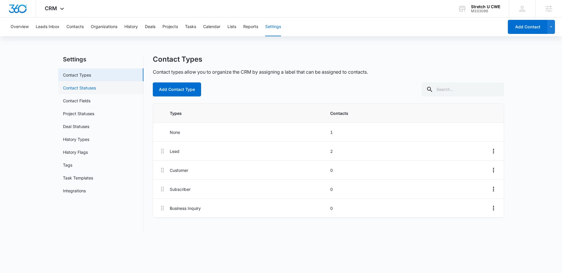
click at [80, 87] on link "Contact Statuses" at bounding box center [79, 88] width 33 height 6
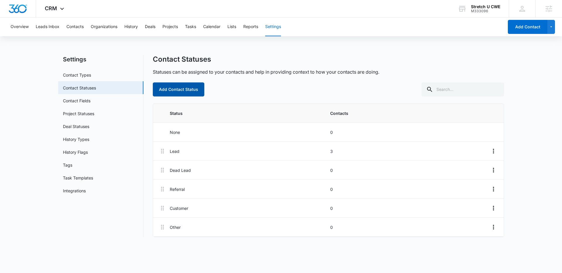
click at [171, 90] on button "Add Contact Status" at bounding box center [179, 90] width 52 height 14
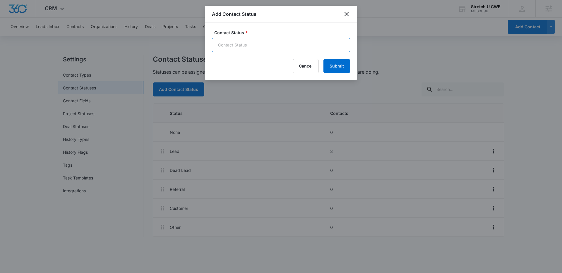
click at [228, 46] on input "Contact Status *" at bounding box center [281, 45] width 138 height 14
type input "Founding Members"
click at [338, 64] on button "Submit" at bounding box center [336, 66] width 27 height 14
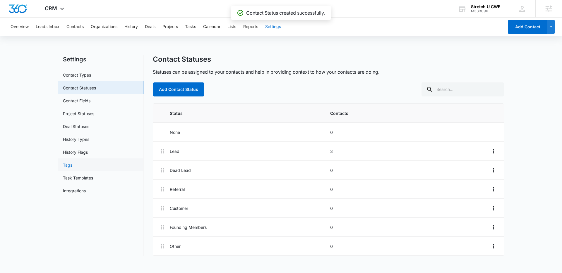
click at [70, 164] on link "Tags" at bounding box center [67, 165] width 9 height 6
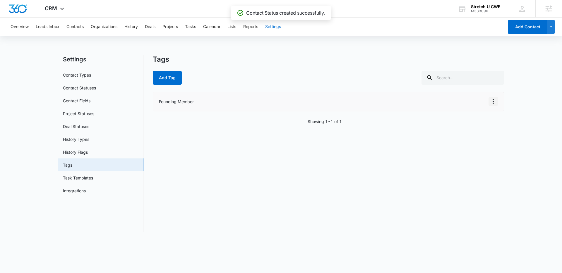
click at [492, 101] on icon "Overflow Menu" at bounding box center [493, 101] width 7 height 7
click at [478, 125] on div "Delete" at bounding box center [477, 127] width 12 height 4
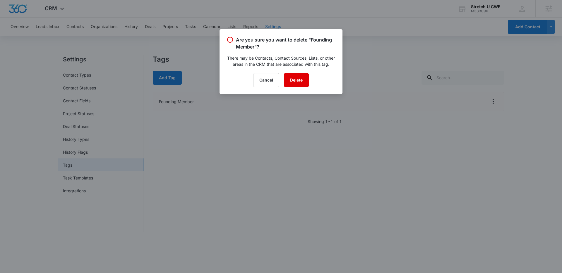
click at [293, 79] on button "Delete" at bounding box center [296, 80] width 25 height 14
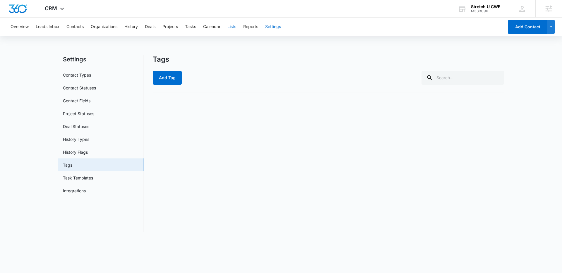
click at [234, 27] on button "Lists" at bounding box center [231, 27] width 9 height 19
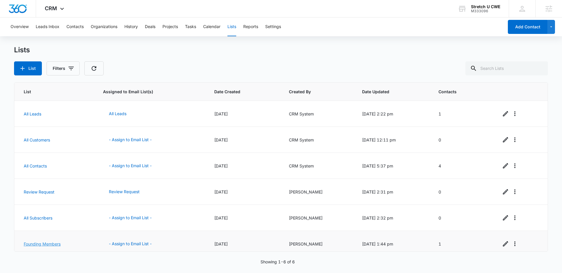
click at [49, 243] on link "Founding Members" at bounding box center [42, 244] width 37 height 5
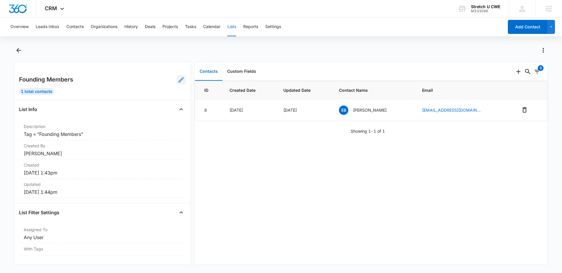
click at [178, 80] on icon at bounding box center [181, 79] width 7 height 7
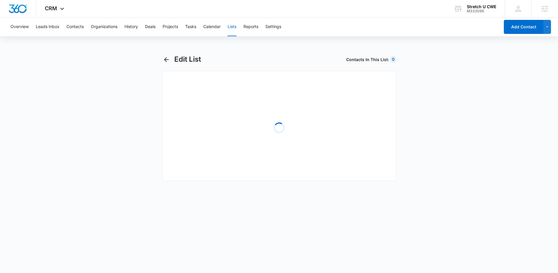
select select "31"
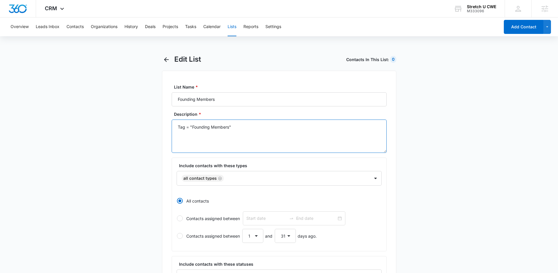
click at [179, 126] on textarea "Tag = "Founding Members"" at bounding box center [279, 136] width 215 height 33
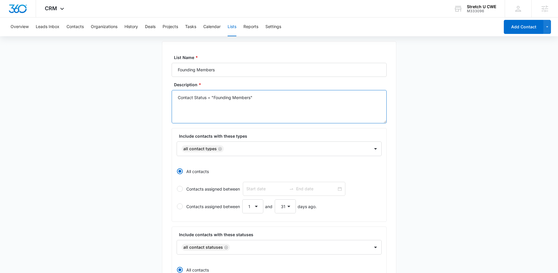
scroll to position [104, 0]
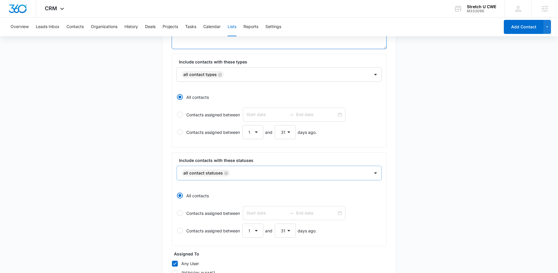
type textarea "Contact Status = "Founding Members""
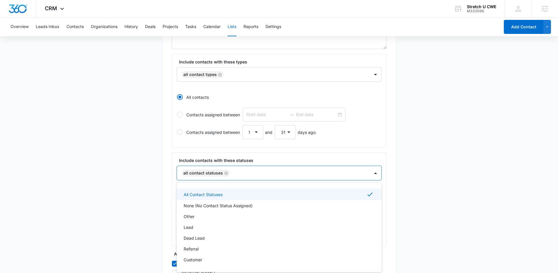
click at [249, 174] on div at bounding box center [297, 173] width 130 height 7
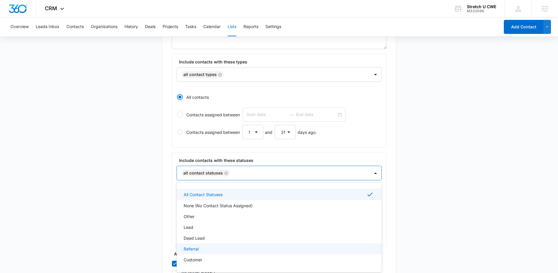
scroll to position [10, 0]
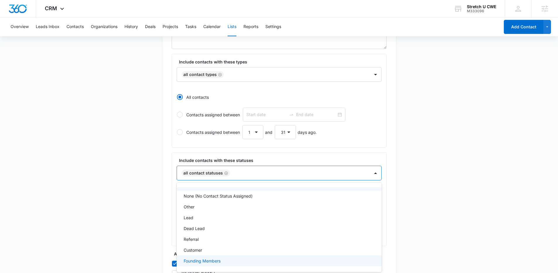
click at [214, 260] on p "Founding Members" at bounding box center [202, 261] width 37 height 6
click at [224, 173] on icon "Remove All Contact Statuses" at bounding box center [226, 173] width 4 height 4
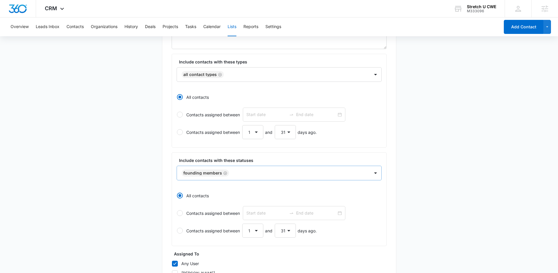
click at [128, 173] on main "Edit List Contacts In This List : 4 List Name * Founding Members Description * …" at bounding box center [279, 156] width 558 height 410
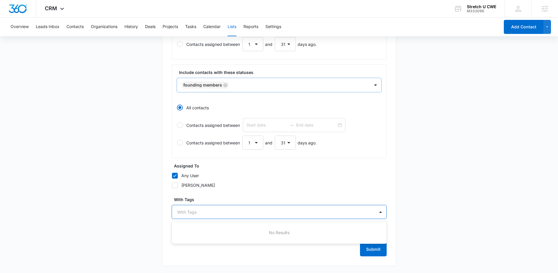
click at [208, 213] on div at bounding box center [275, 212] width 197 height 7
click at [266, 189] on div "Assigned To Any User Harrison George" at bounding box center [279, 177] width 215 height 29
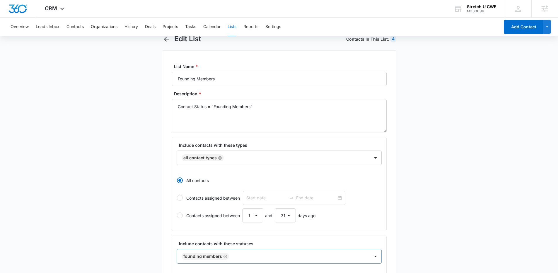
scroll to position [28, 0]
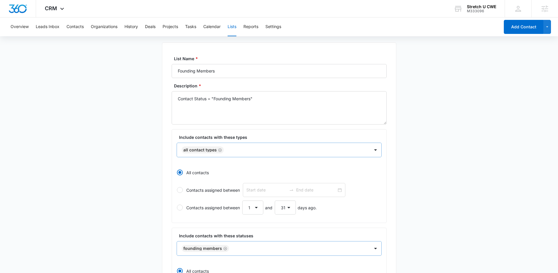
click at [220, 150] on icon "Remove All Contact Types" at bounding box center [220, 150] width 4 height 4
click at [395, 164] on div "List Name * Founding Members Description * Contact Status = "Founding Members" …" at bounding box center [279, 235] width 234 height 387
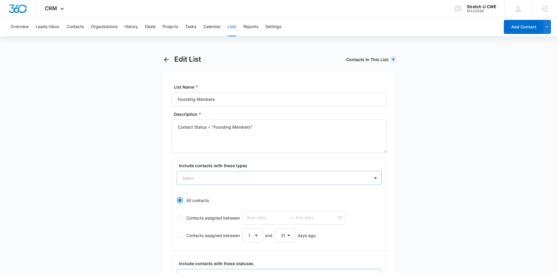
click at [273, 174] on div "Select" at bounding box center [273, 178] width 193 height 13
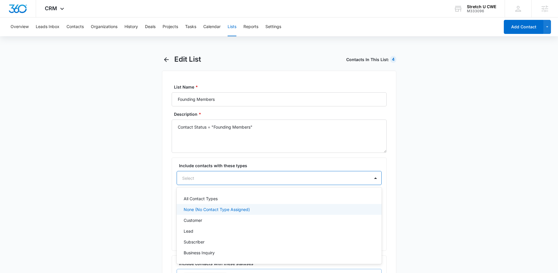
click at [235, 209] on p "None (No Contact Type Assigned)" at bounding box center [217, 210] width 66 height 6
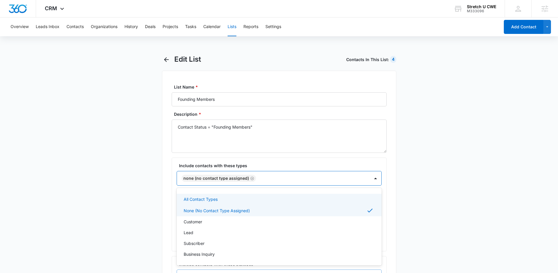
click at [405, 165] on main "Edit List Contacts In This List : 4 List Name * Founding Members Description * …" at bounding box center [279, 260] width 558 height 410
click at [334, 177] on div at bounding box center [310, 178] width 104 height 7
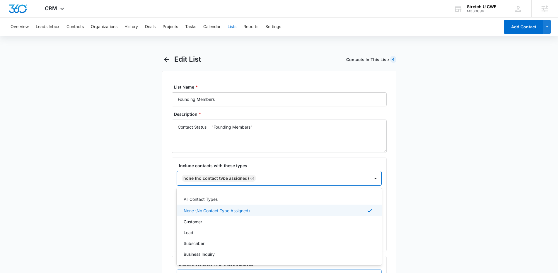
click at [232, 212] on p "None (No Contact Type Assigned)" at bounding box center [217, 211] width 66 height 6
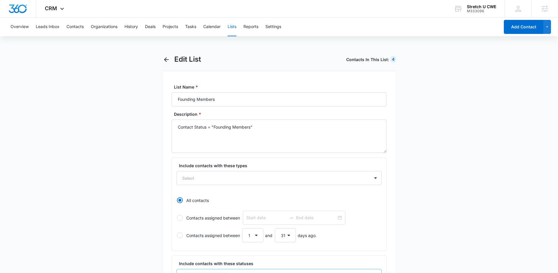
click at [392, 158] on div "List Name * Founding Members Description * Contact Status = "Founding Members" …" at bounding box center [279, 264] width 234 height 387
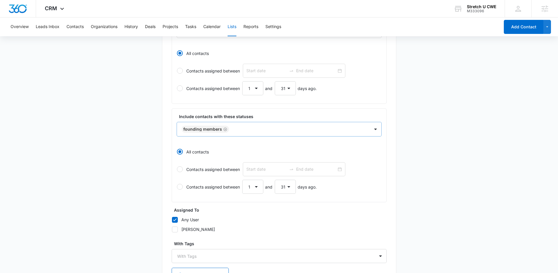
scroll to position [191, 0]
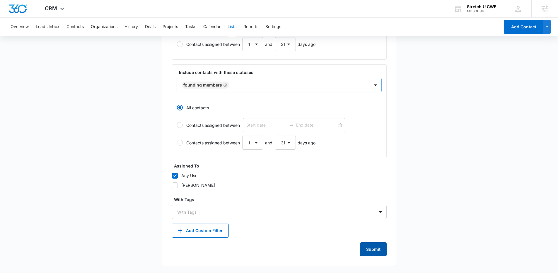
click at [375, 248] on button "Submit" at bounding box center [373, 250] width 27 height 14
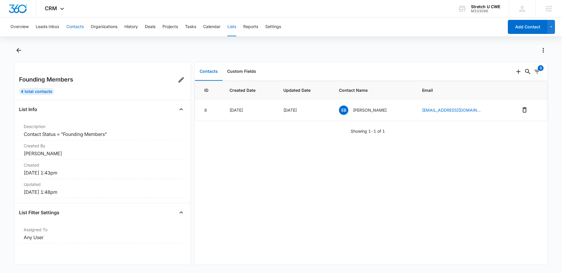
click at [73, 28] on button "Contacts" at bounding box center [74, 27] width 17 height 19
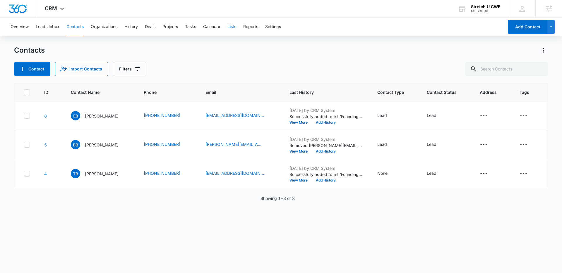
click at [232, 29] on button "Lists" at bounding box center [231, 27] width 9 height 19
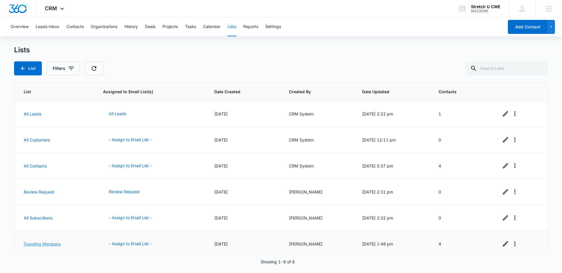
click at [50, 244] on link "Founding Members" at bounding box center [42, 244] width 37 height 5
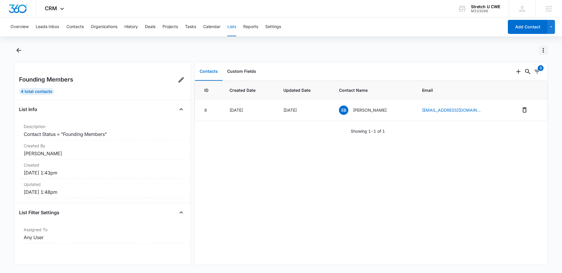
click at [541, 51] on icon "Actions" at bounding box center [543, 50] width 7 height 7
click at [507, 76] on div "Refresh List" at bounding box center [515, 75] width 37 height 4
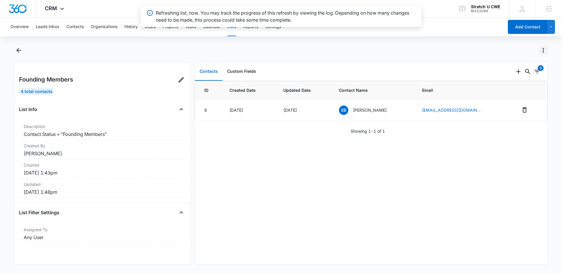
click at [542, 50] on icon "Actions" at bounding box center [543, 50] width 7 height 7
click at [513, 84] on div "View List Log" at bounding box center [515, 84] width 37 height 4
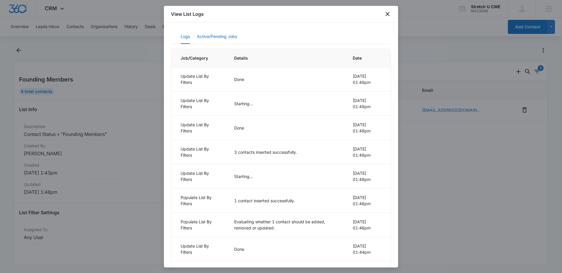
click at [210, 39] on button "Active/Pending Jobs" at bounding box center [217, 37] width 40 height 14
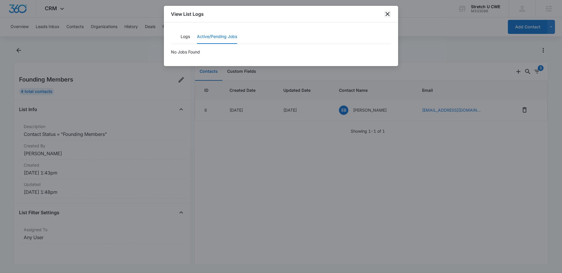
click at [388, 16] on icon "close" at bounding box center [387, 14] width 7 height 7
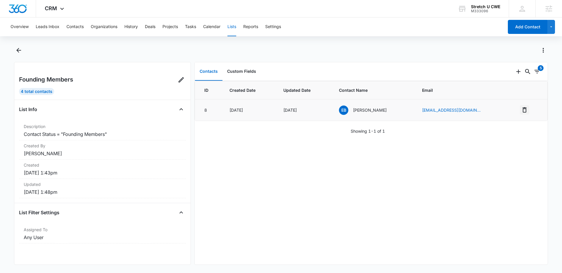
click at [521, 111] on icon "Remove" at bounding box center [524, 110] width 7 height 7
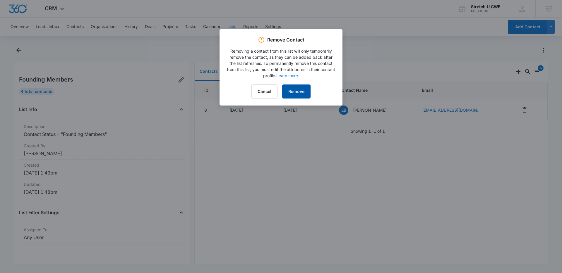
click at [301, 91] on button "Remove" at bounding box center [296, 92] width 28 height 14
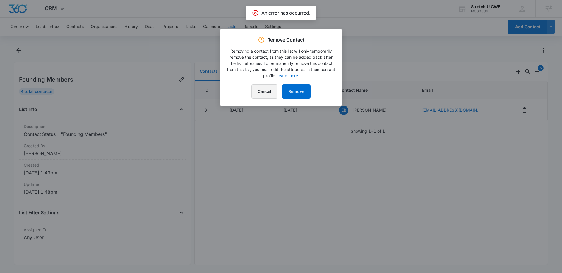
click at [267, 90] on button "Cancel" at bounding box center [264, 92] width 26 height 14
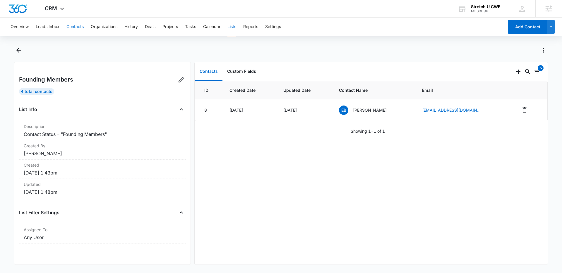
click at [73, 28] on button "Contacts" at bounding box center [74, 27] width 17 height 19
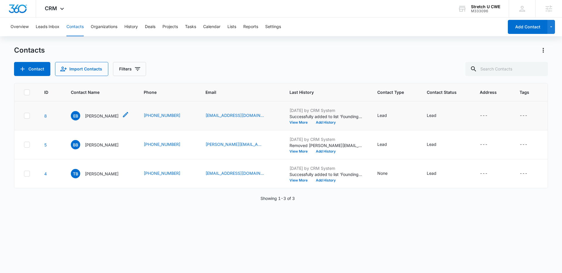
click at [101, 116] on p "[PERSON_NAME]" at bounding box center [102, 116] width 34 height 6
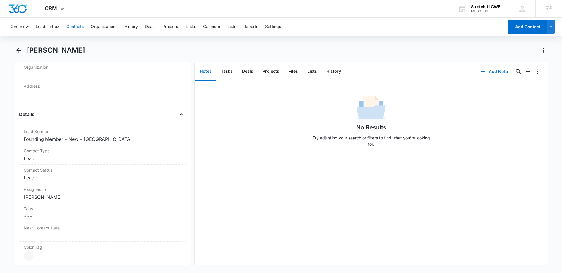
scroll to position [192, 0]
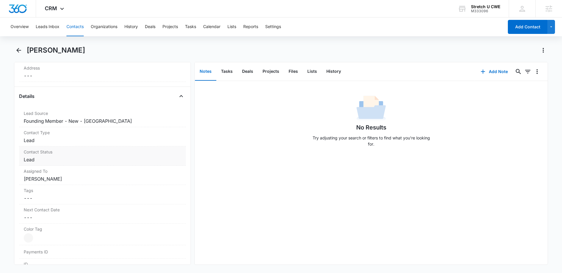
click at [56, 162] on dd "Cancel Save Changes Lead" at bounding box center [103, 159] width 158 height 7
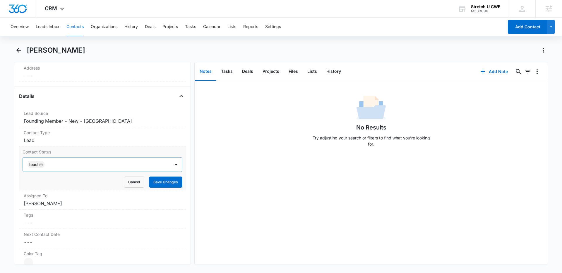
click at [58, 165] on div at bounding box center [105, 165] width 116 height 8
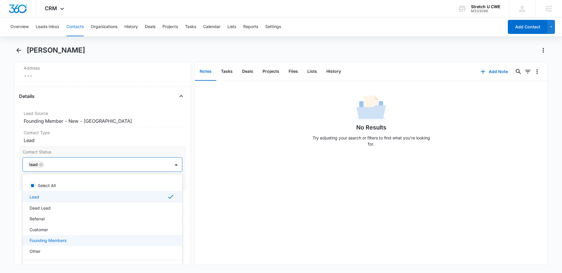
click at [54, 242] on p "Founding Members" at bounding box center [48, 241] width 37 height 6
click at [126, 137] on dd "Cancel Save Changes Lead" at bounding box center [103, 140] width 158 height 7
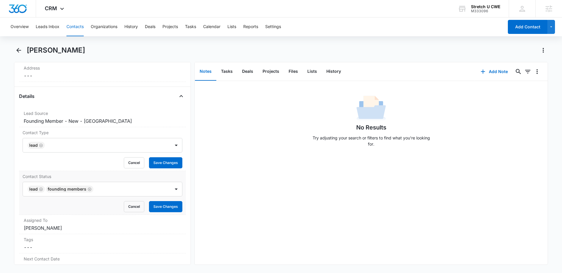
click at [164, 201] on form "Lead Founding Members Cancel Save Changes" at bounding box center [103, 197] width 160 height 30
click at [163, 207] on button "Save Changes" at bounding box center [165, 206] width 33 height 11
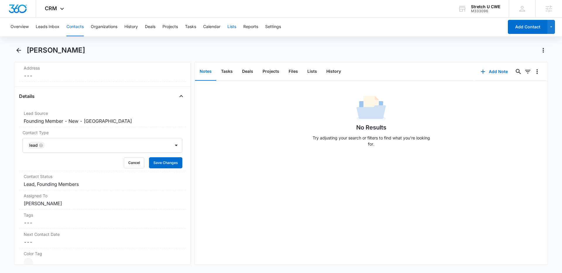
click at [231, 26] on button "Lists" at bounding box center [231, 27] width 9 height 19
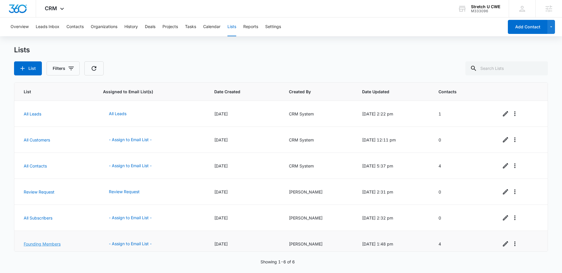
click at [43, 244] on link "Founding Members" at bounding box center [42, 244] width 37 height 5
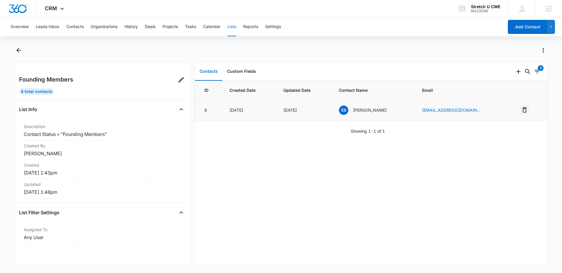
click at [523, 109] on icon "Remove" at bounding box center [525, 109] width 4 height 5
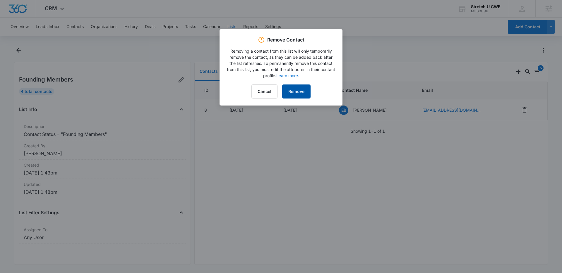
click at [305, 93] on button "Remove" at bounding box center [296, 92] width 28 height 14
click at [375, 56] on div at bounding box center [281, 136] width 562 height 273
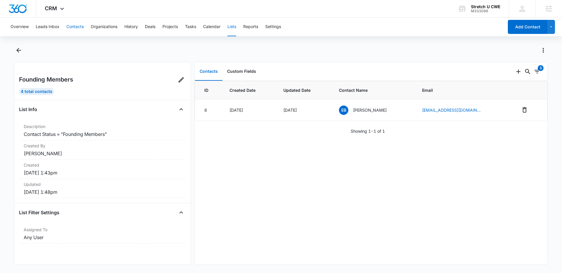
click at [74, 28] on button "Contacts" at bounding box center [74, 27] width 17 height 19
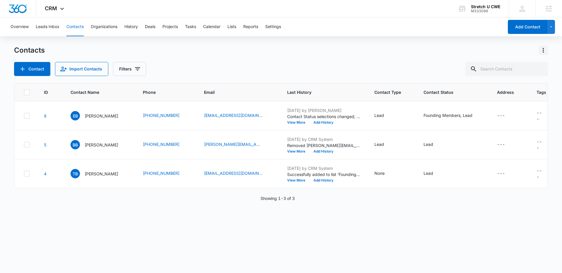
click at [544, 51] on icon "Actions" at bounding box center [543, 50] width 7 height 7
click at [194, 61] on div "Contacts Contact Import Contacts Filters" at bounding box center [281, 61] width 534 height 30
click at [235, 28] on button "Lists" at bounding box center [231, 27] width 9 height 19
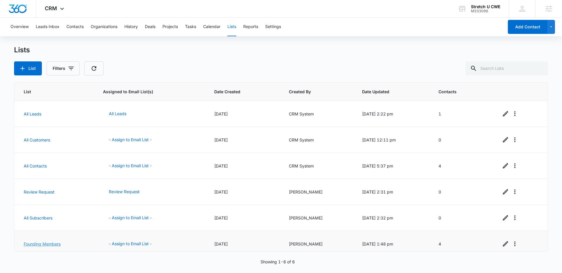
click at [41, 245] on link "Founding Members" at bounding box center [42, 244] width 37 height 5
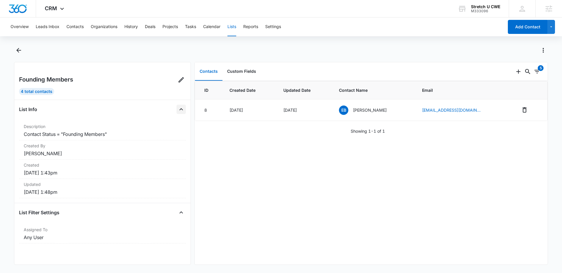
click at [178, 110] on icon "Close" at bounding box center [181, 109] width 7 height 7
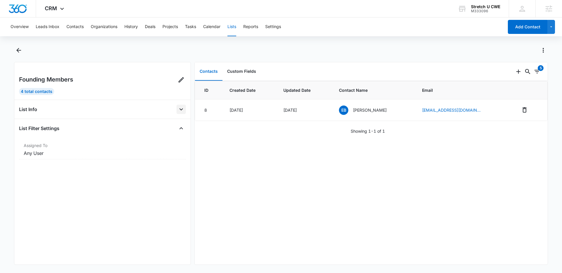
click at [178, 110] on icon "Open" at bounding box center [181, 109] width 7 height 7
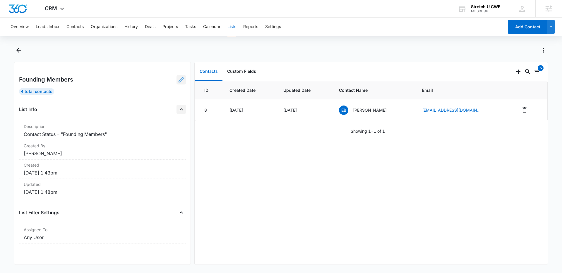
click at [178, 81] on icon at bounding box center [181, 79] width 7 height 7
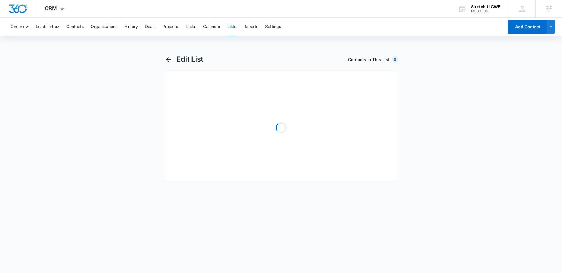
select select "31"
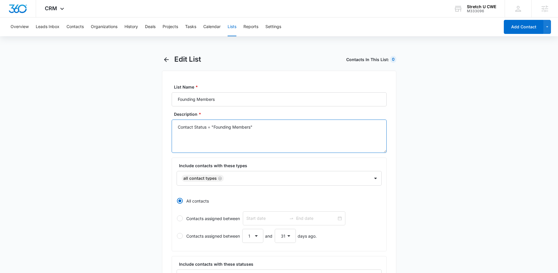
click at [197, 129] on textarea "Contact Status = "Founding Members"" at bounding box center [279, 136] width 215 height 33
type textarea "Contact Type = "Founding Members""
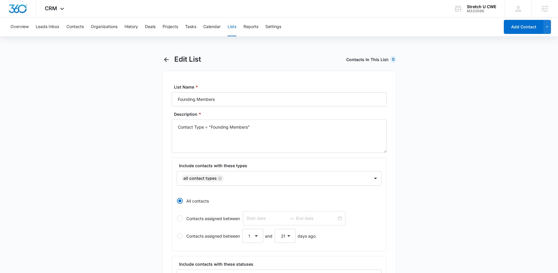
click at [137, 168] on main "Edit List Contacts In This List : 0 List Name * Founding Members Description * …" at bounding box center [279, 260] width 558 height 410
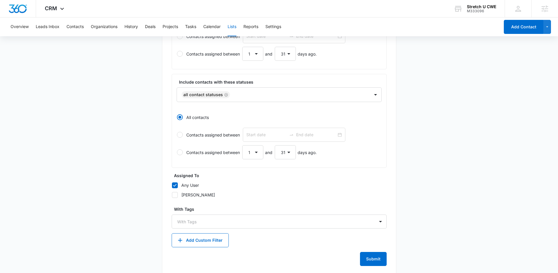
scroll to position [192, 0]
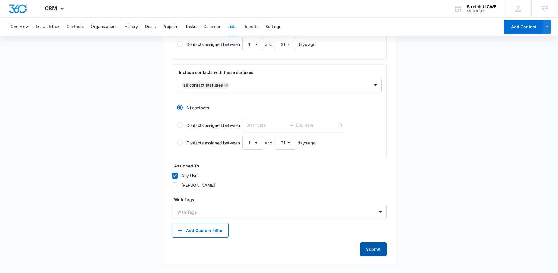
click at [367, 250] on button "Submit" at bounding box center [373, 250] width 27 height 14
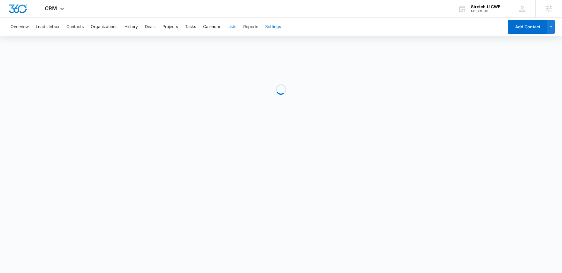
click at [285, 26] on div "Overview Leads Inbox Contacts Organizations History Deals Projects Tasks Calend…" at bounding box center [255, 27] width 497 height 19
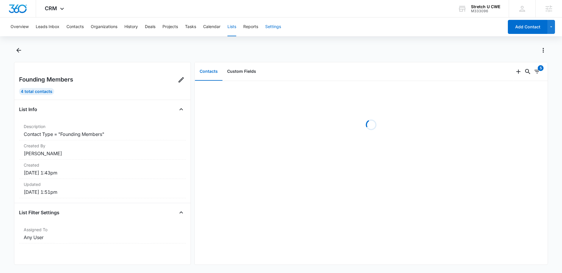
click at [276, 27] on button "Settings" at bounding box center [273, 27] width 16 height 19
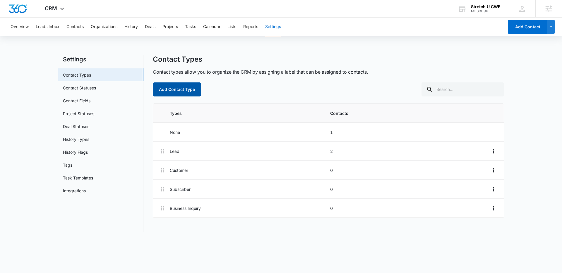
click at [169, 89] on button "Add Contact Type" at bounding box center [177, 90] width 48 height 14
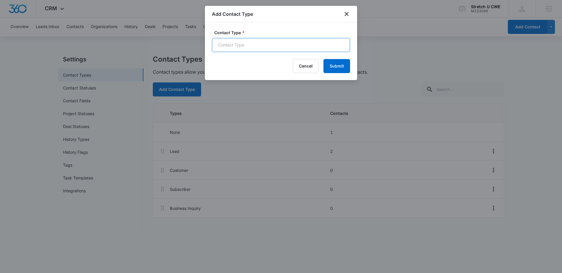
click at [237, 41] on input "Contact Type *" at bounding box center [281, 45] width 138 height 14
type input "Founding Members"
click at [328, 64] on button "Submit" at bounding box center [336, 66] width 27 height 14
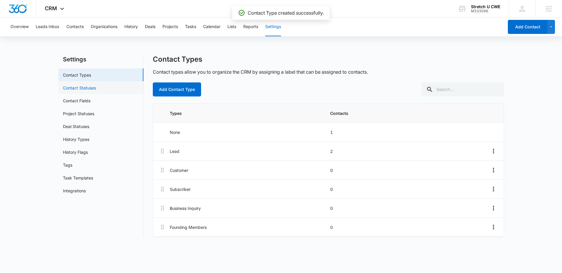
click at [82, 88] on link "Contact Statuses" at bounding box center [79, 88] width 33 height 6
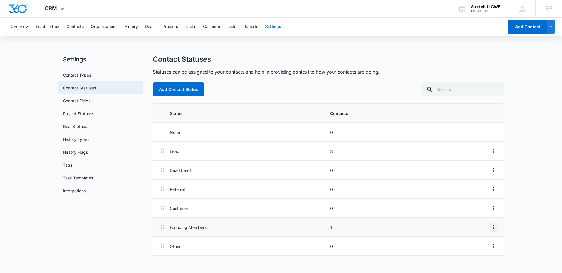
click at [492, 226] on icon "Overflow Menu" at bounding box center [493, 227] width 7 height 7
click at [477, 251] on div "Delete" at bounding box center [477, 253] width 12 height 4
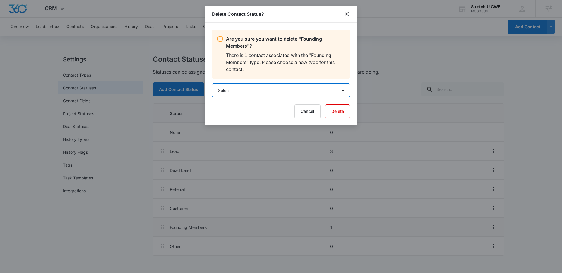
click at [299, 92] on select "Select Lead Dead Lead Referral Customer Other" at bounding box center [281, 90] width 138 height 14
select select "23"
click at [212, 83] on select "Select Lead Dead Lead Referral Customer Other" at bounding box center [281, 90] width 138 height 14
click at [341, 110] on button "Delete" at bounding box center [337, 112] width 25 height 14
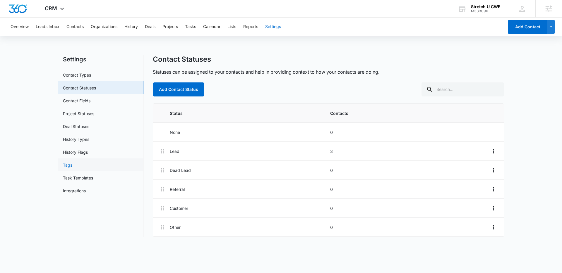
click at [66, 163] on link "Tags" at bounding box center [67, 165] width 9 height 6
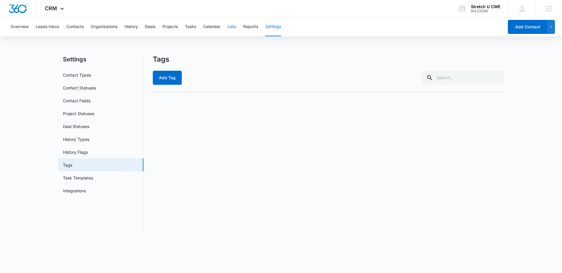
click at [233, 28] on button "Lists" at bounding box center [231, 27] width 9 height 19
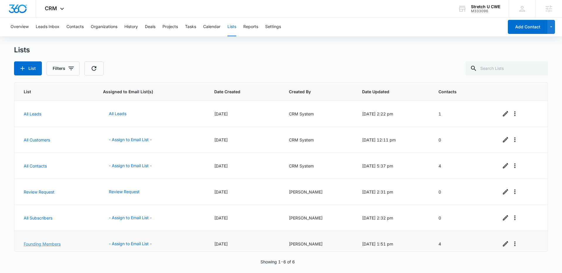
click at [45, 244] on link "Founding Members" at bounding box center [42, 244] width 37 height 5
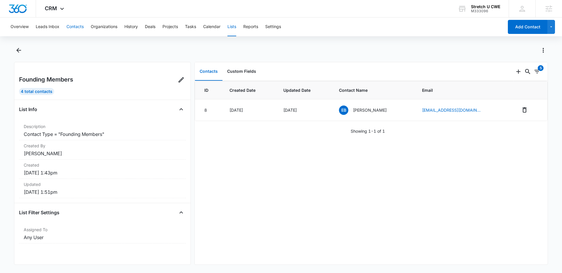
click at [75, 28] on button "Contacts" at bounding box center [74, 27] width 17 height 19
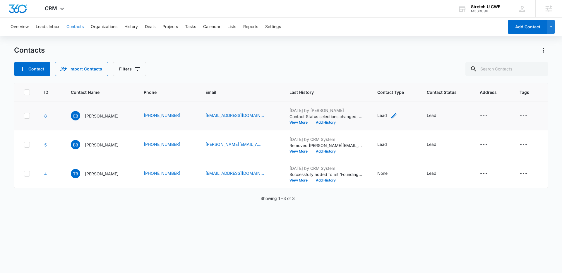
click at [391, 115] on icon "Contact Type - Lead - Select to Edit Field" at bounding box center [394, 115] width 7 height 7
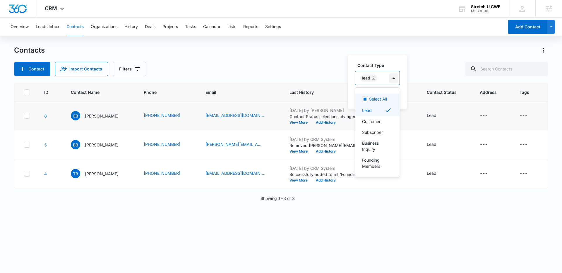
click at [392, 78] on div at bounding box center [393, 77] width 9 height 9
click at [375, 163] on p "Founding Members" at bounding box center [377, 163] width 30 height 12
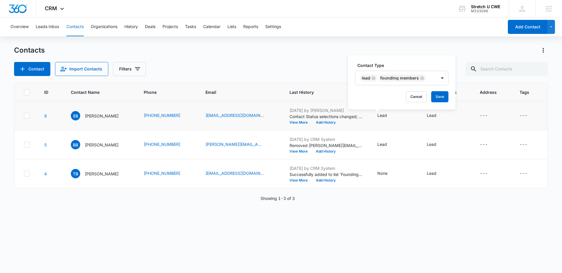
click at [429, 64] on label "Contact Type" at bounding box center [403, 65] width 93 height 6
click at [439, 96] on button "Save" at bounding box center [439, 96] width 17 height 11
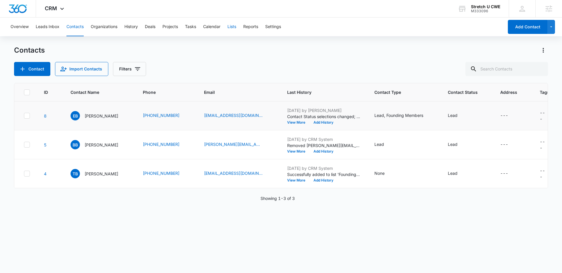
click at [230, 28] on button "Lists" at bounding box center [231, 27] width 9 height 19
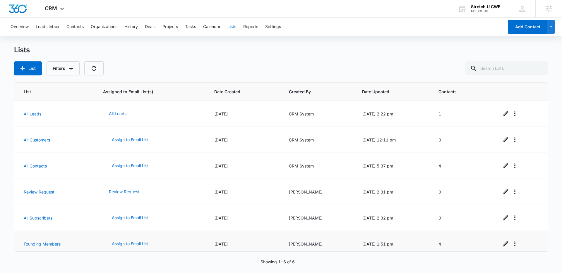
click at [123, 244] on button "- Assign to Email List -" at bounding box center [130, 244] width 54 height 14
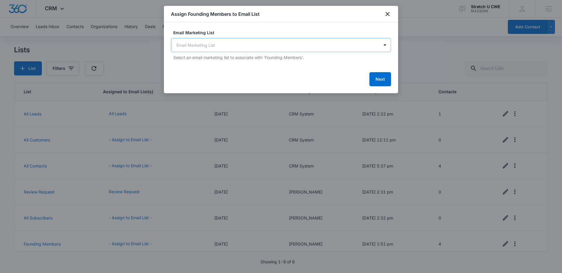
click at [229, 45] on body "CRM Apps Reputation Websites Forms CRM Email Social Payments POS Content Ads In…" at bounding box center [281, 136] width 562 height 273
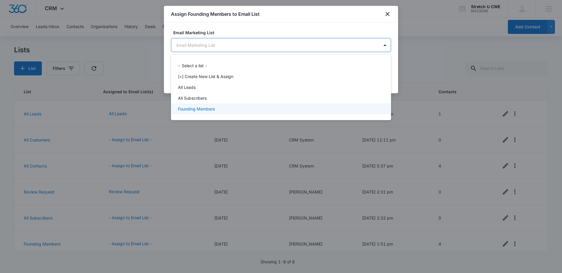
click at [199, 106] on p "Founding Members" at bounding box center [196, 109] width 37 height 6
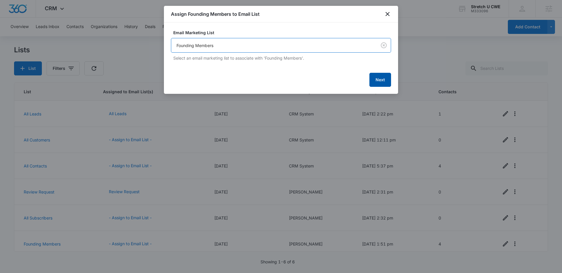
click at [381, 81] on button "Next" at bounding box center [380, 80] width 22 height 14
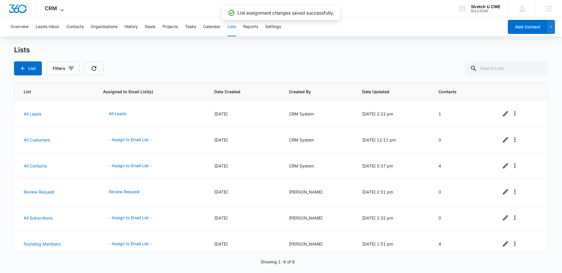
click at [52, 9] on span "CRM" at bounding box center [51, 8] width 12 height 6
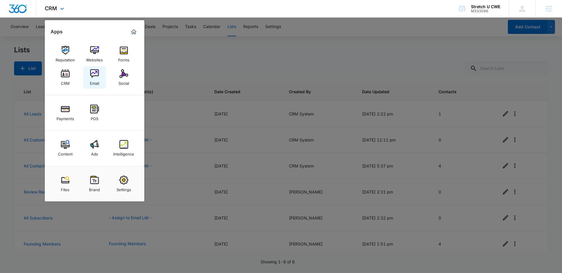
click at [96, 77] on img at bounding box center [94, 73] width 9 height 9
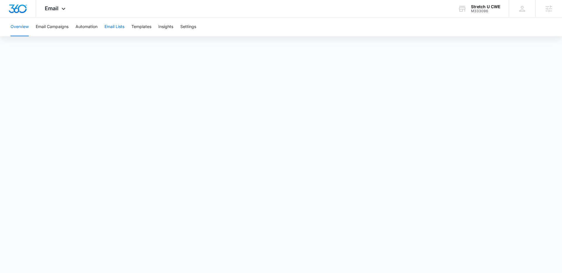
click at [116, 27] on button "Email Lists" at bounding box center [115, 27] width 20 height 19
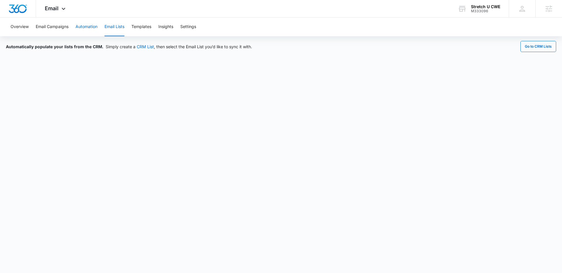
click at [85, 27] on button "Automation" at bounding box center [87, 27] width 22 height 19
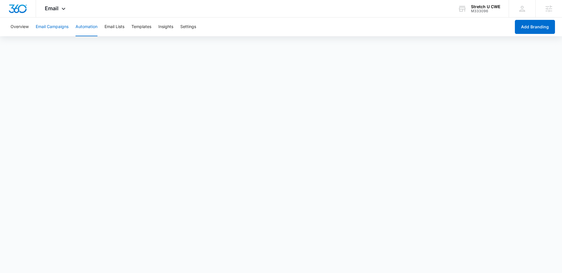
click at [57, 23] on button "Email Campaigns" at bounding box center [52, 27] width 33 height 19
click at [114, 26] on button "Email Lists" at bounding box center [115, 27] width 20 height 19
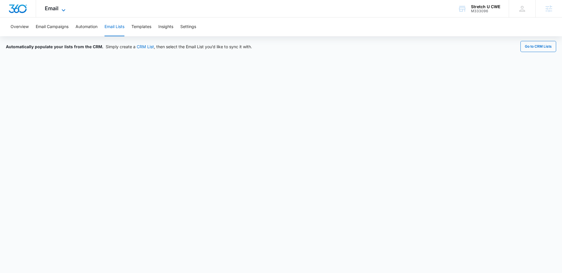
click at [52, 9] on span "Email" at bounding box center [52, 8] width 14 height 6
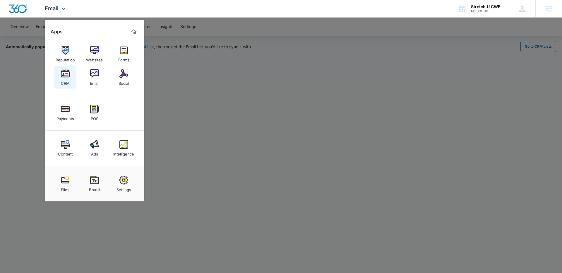
click at [65, 80] on div "CRM" at bounding box center [65, 82] width 9 height 8
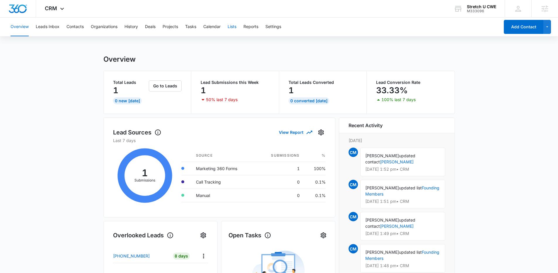
click at [234, 28] on button "Lists" at bounding box center [231, 27] width 9 height 19
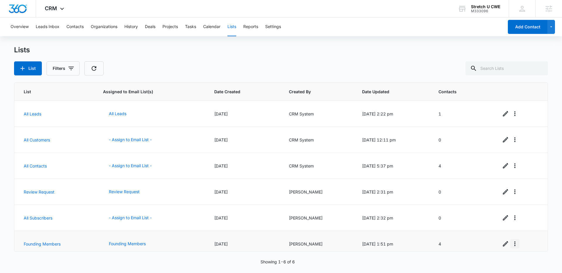
click at [511, 245] on icon "Overflow Menu" at bounding box center [514, 244] width 7 height 7
click at [520, 210] on div "Refresh List" at bounding box center [528, 210] width 26 height 4
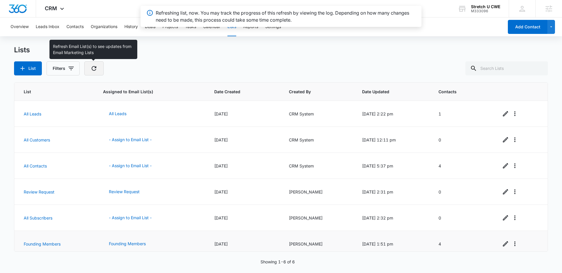
click at [92, 65] on icon "button" at bounding box center [93, 68] width 7 height 7
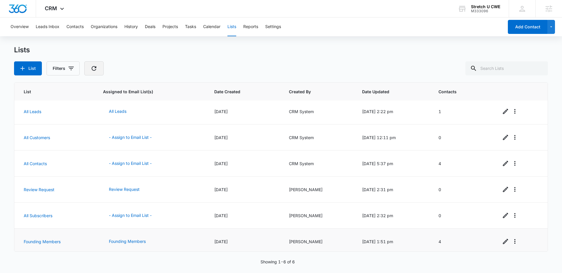
scroll to position [5, 0]
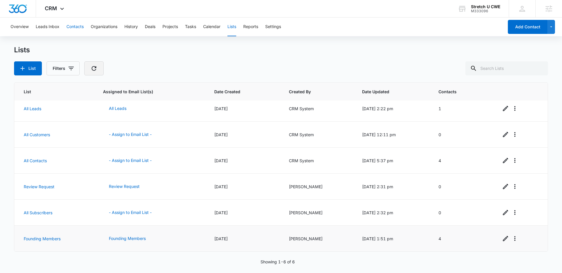
click at [73, 26] on button "Contacts" at bounding box center [74, 27] width 17 height 19
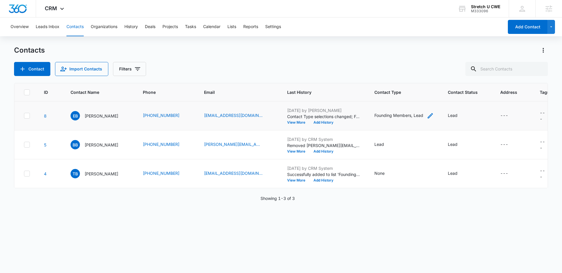
click at [428, 117] on icon "Contact Type - Founding Members, Lead - Select to Edit Field" at bounding box center [430, 115] width 5 height 5
click at [402, 78] on icon "Remove Founding Members" at bounding box center [403, 78] width 4 height 4
click at [377, 96] on button "Save" at bounding box center [372, 96] width 17 height 11
click at [235, 27] on button "Lists" at bounding box center [231, 27] width 9 height 19
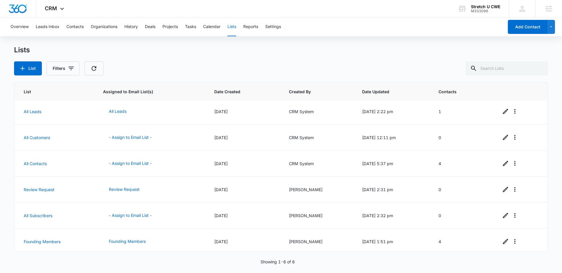
scroll to position [5, 0]
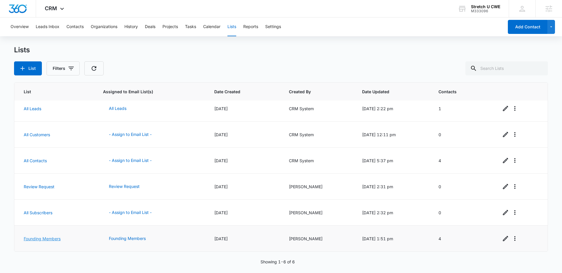
click at [46, 240] on link "Founding Members" at bounding box center [42, 239] width 37 height 5
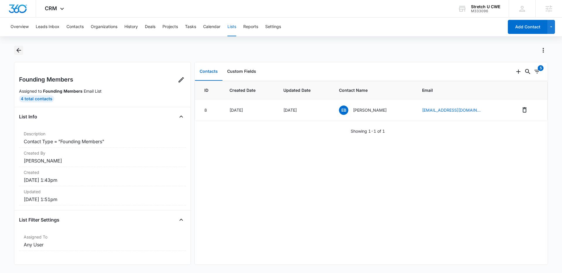
click at [22, 49] on icon "Back" at bounding box center [18, 50] width 7 height 7
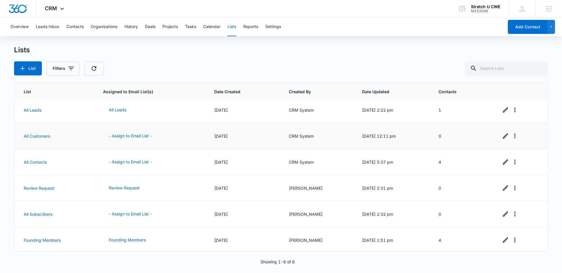
scroll to position [5, 0]
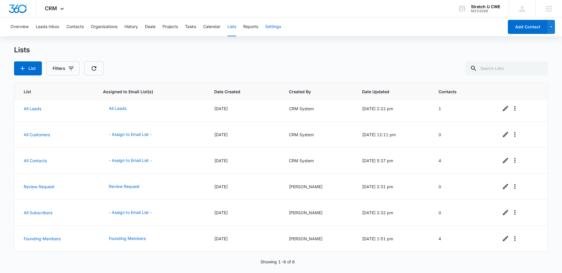
click at [277, 24] on button "Settings" at bounding box center [273, 27] width 16 height 19
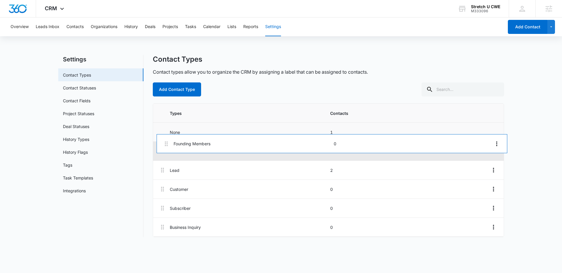
drag, startPoint x: 161, startPoint y: 227, endPoint x: 167, endPoint y: 140, distance: 87.4
click at [167, 140] on div "Types Contacts None 1 Lead 2 Customer 0 Subscriber 0 Business Inquiry 0 Foundin…" at bounding box center [328, 170] width 351 height 133
